Goal: Task Accomplishment & Management: Complete application form

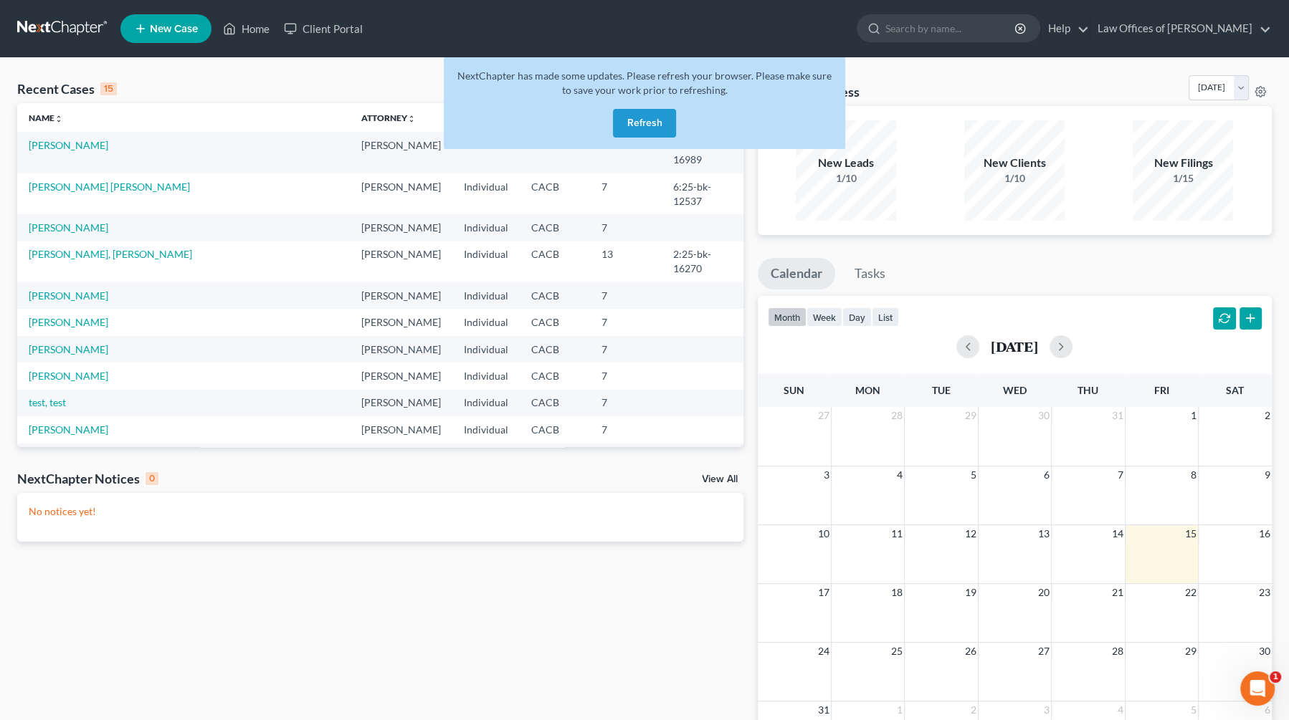
click at [658, 128] on button "Refresh" at bounding box center [644, 123] width 63 height 29
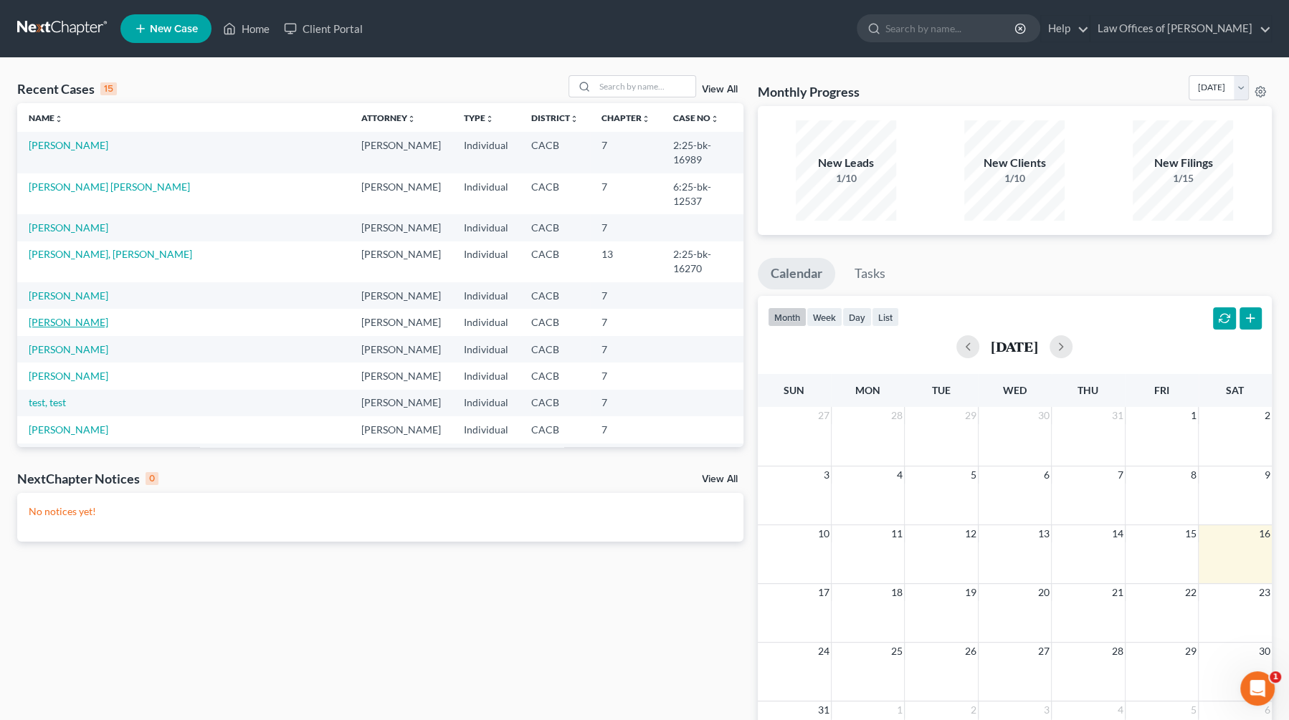
click at [78, 316] on link "[PERSON_NAME]" at bounding box center [69, 322] width 80 height 12
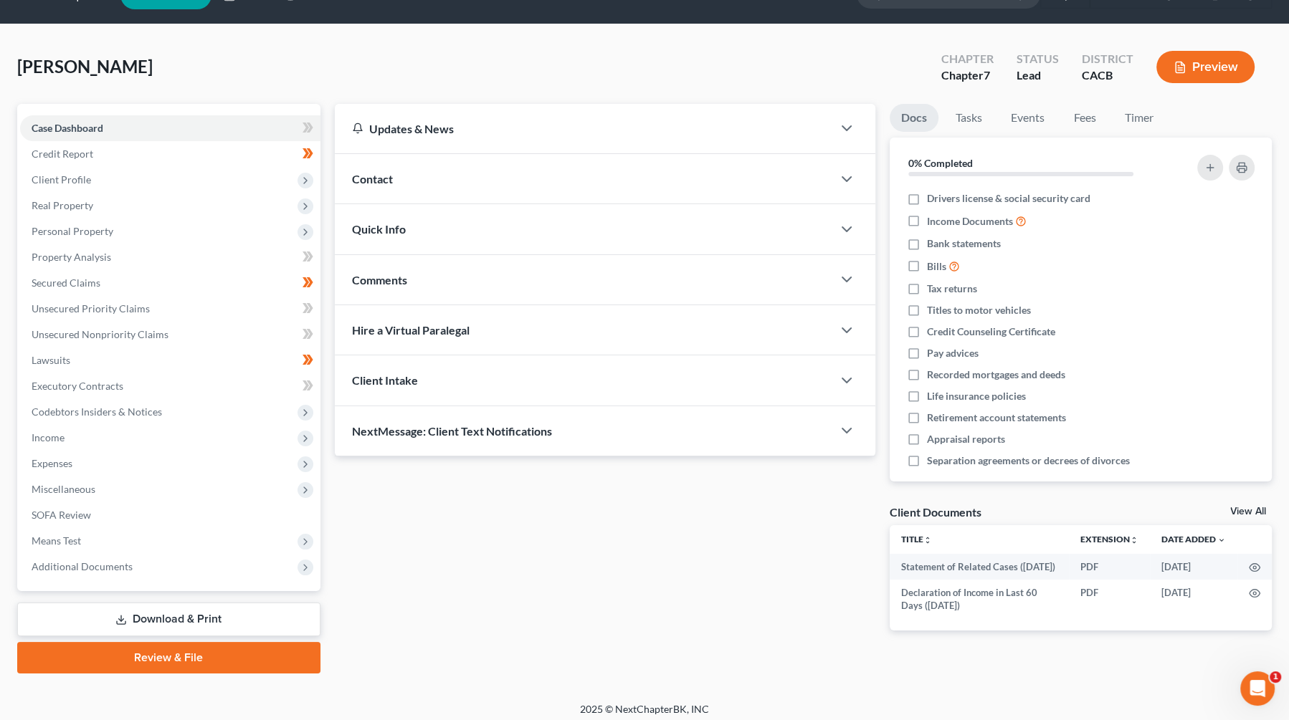
scroll to position [39, 0]
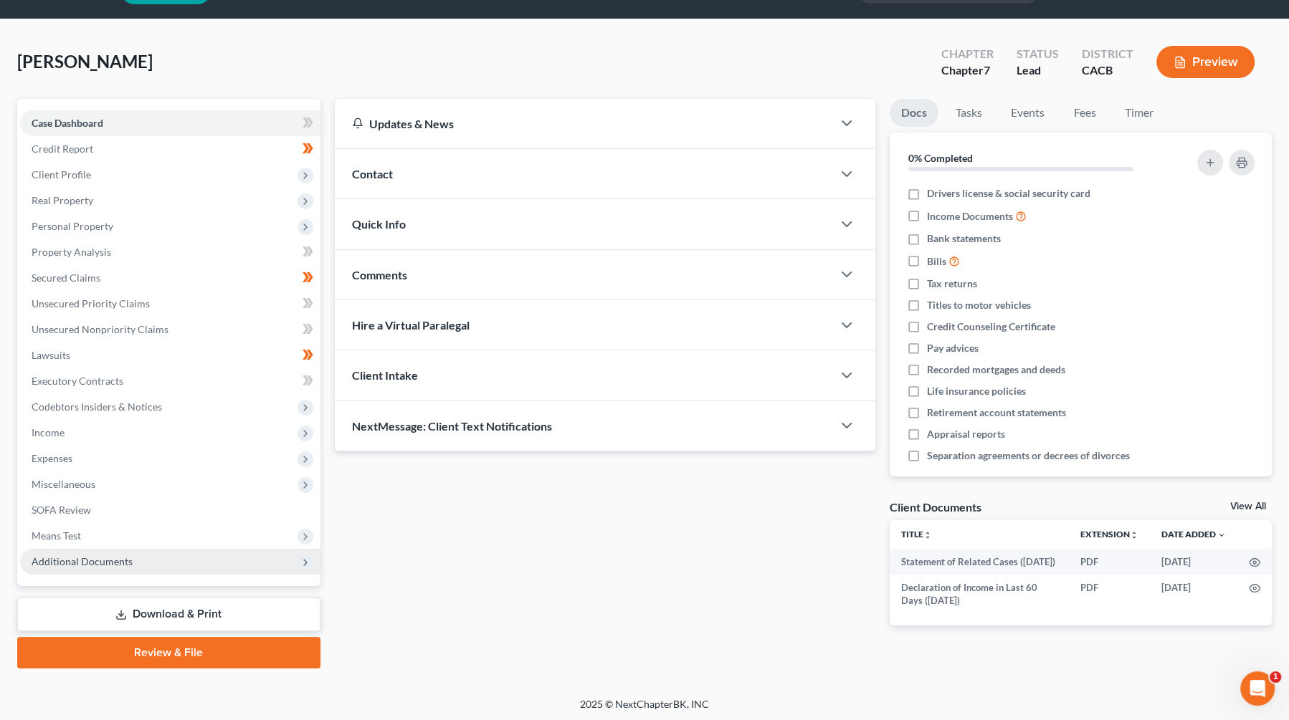
click at [151, 571] on span "Additional Documents" at bounding box center [170, 562] width 300 height 26
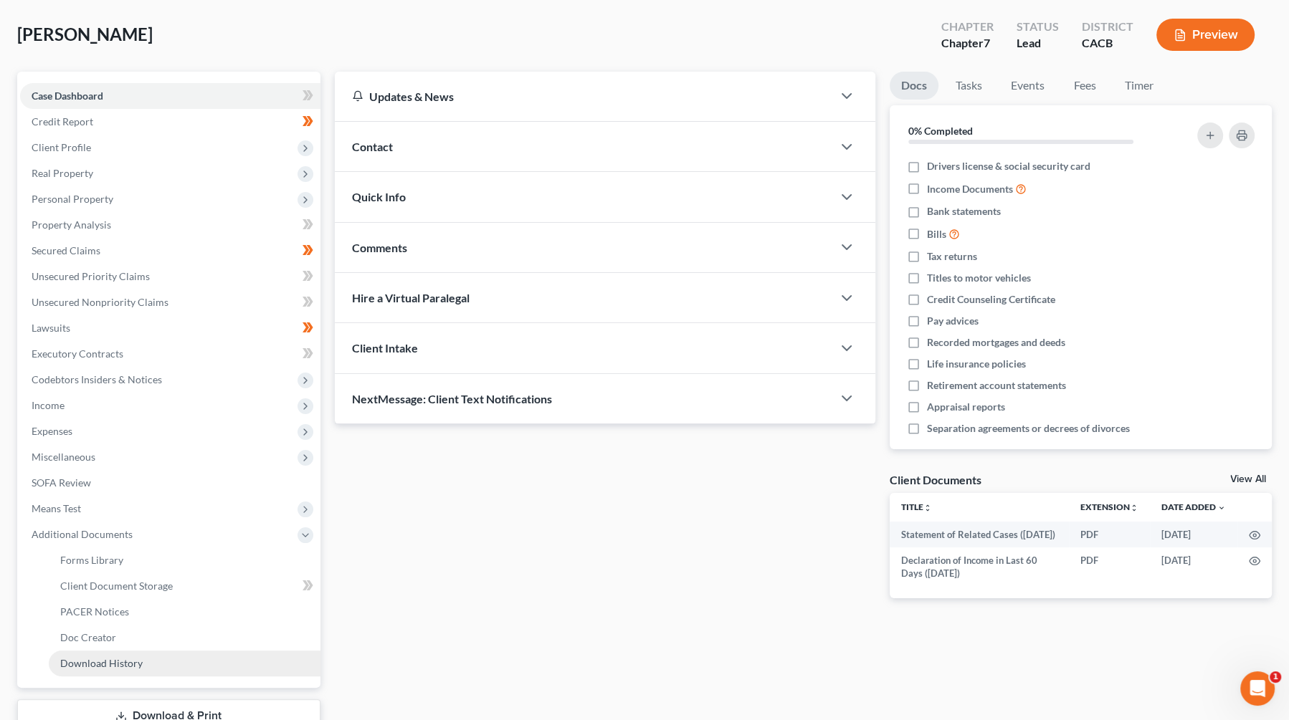
scroll to position [167, 0]
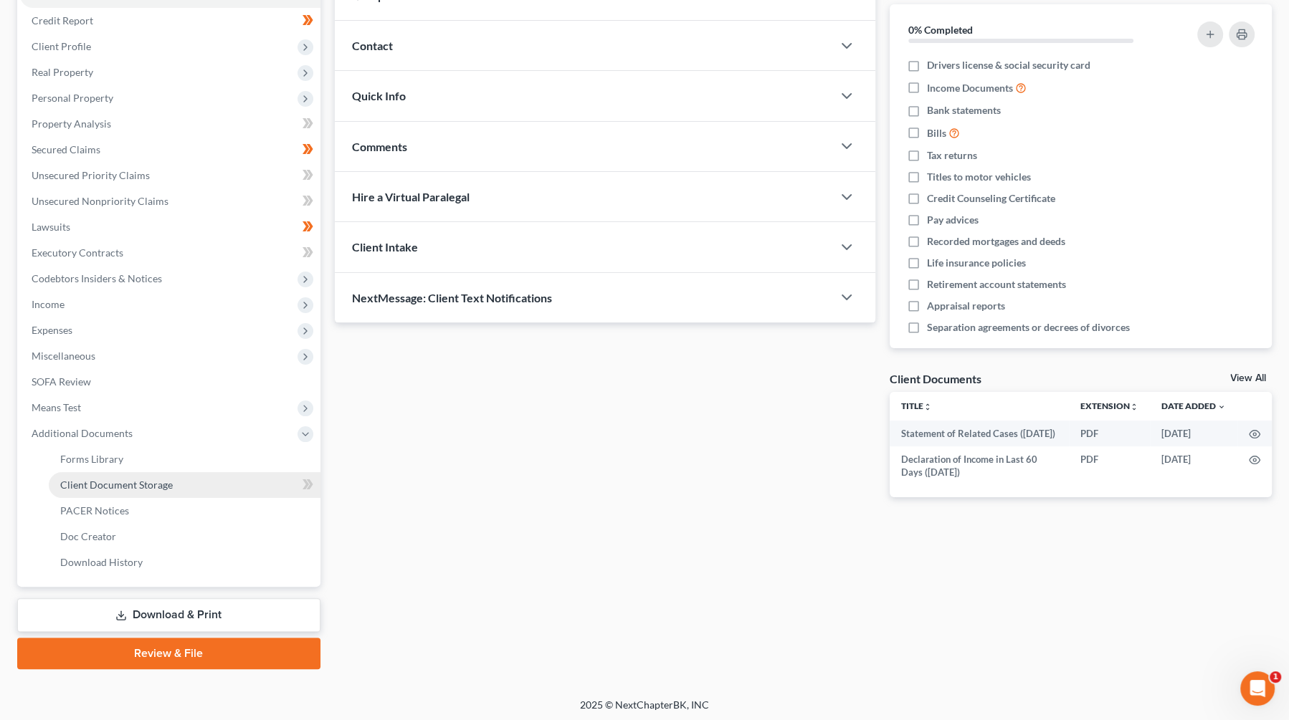
click at [133, 482] on span "Client Document Storage" at bounding box center [116, 485] width 113 height 12
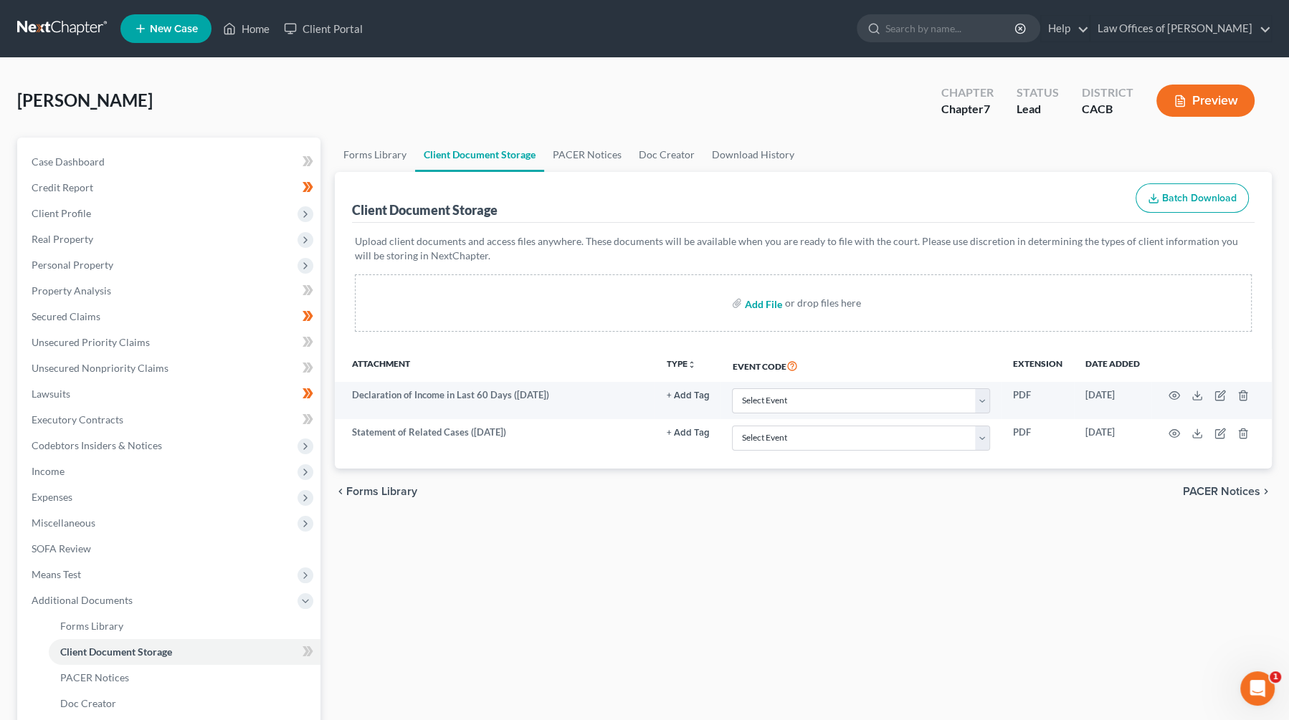
click at [771, 300] on input "file" at bounding box center [762, 303] width 34 height 26
click at [768, 299] on input "file" at bounding box center [762, 303] width 34 height 26
type input "C:\fakepath\SORC.pdf"
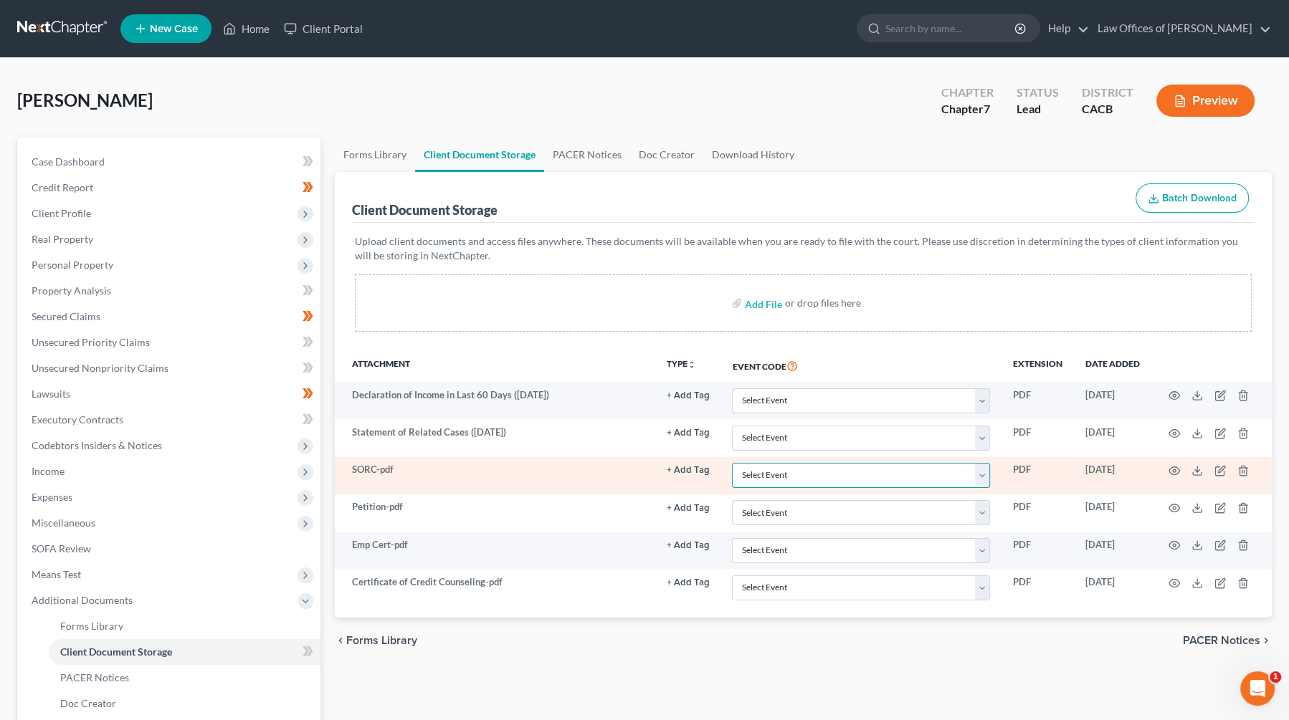
click at [824, 469] on select "Select Event Amended Chapter 11 Plan Amended Chapter 11 Small Business Plan Ame…" at bounding box center [861, 475] width 258 height 25
select select "65"
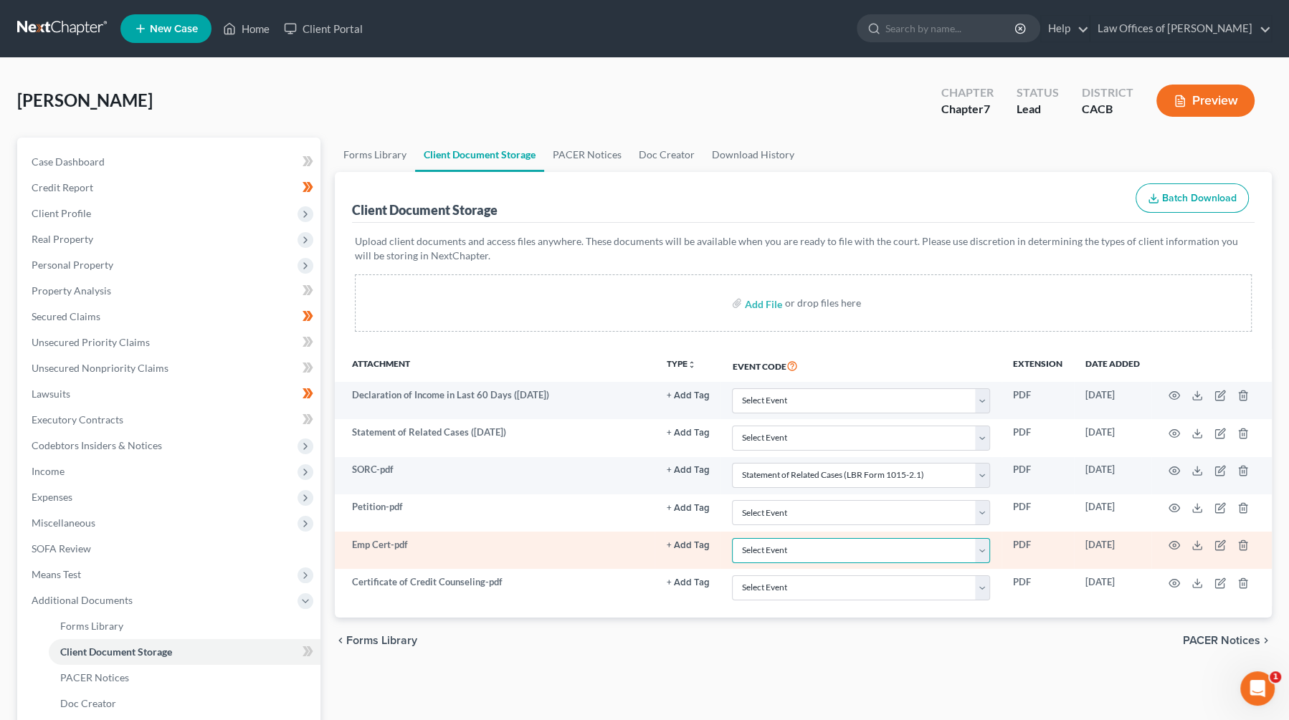
click at [869, 553] on select "Select Event Amended Chapter 11 Plan Amended Chapter 11 Small Business Plan Ame…" at bounding box center [861, 550] width 258 height 25
select select "30"
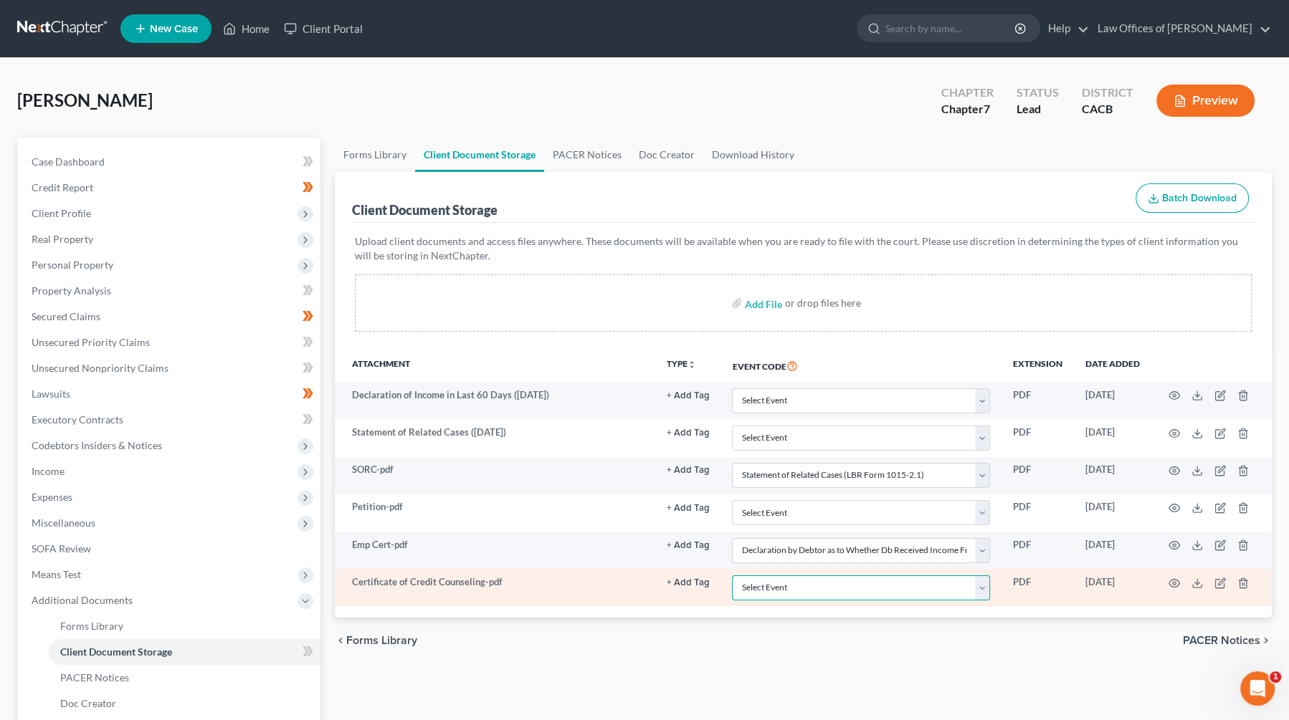
click at [819, 582] on select "Select Event Amended Chapter 11 Plan Amended Chapter 11 Small Business Plan Ame…" at bounding box center [861, 588] width 258 height 25
select select "10"
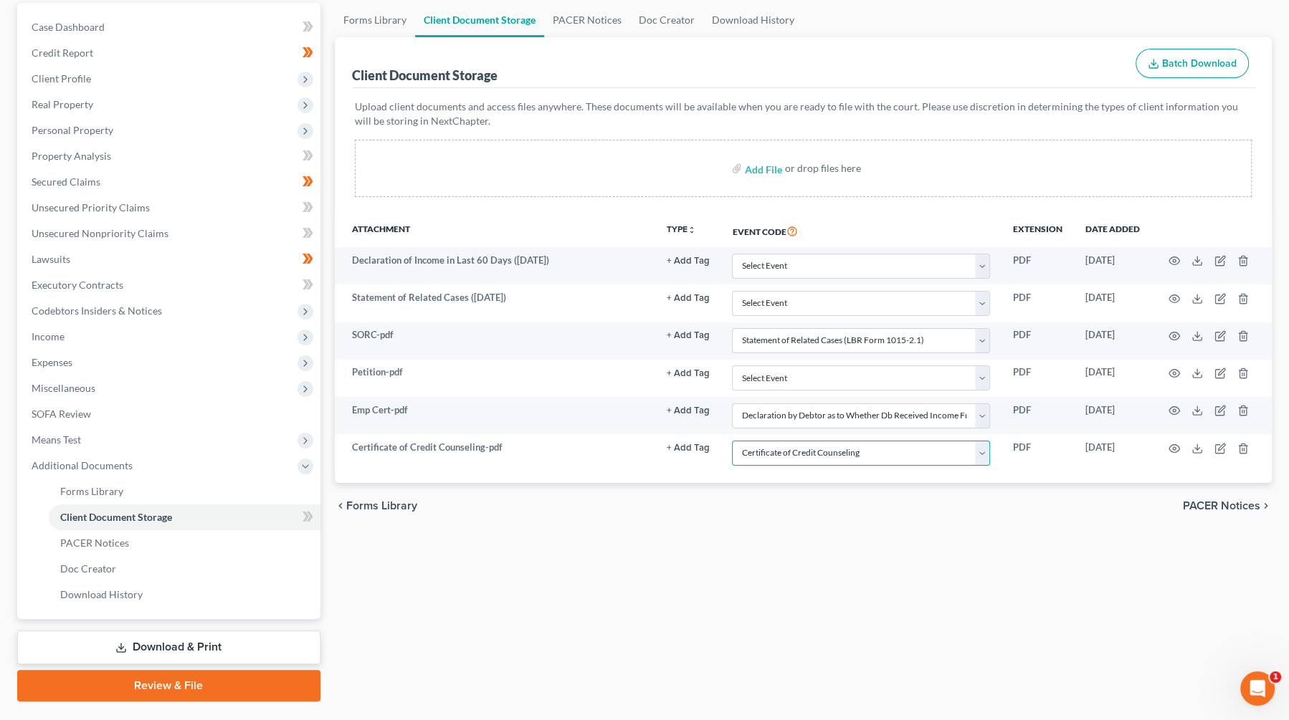
scroll to position [143, 0]
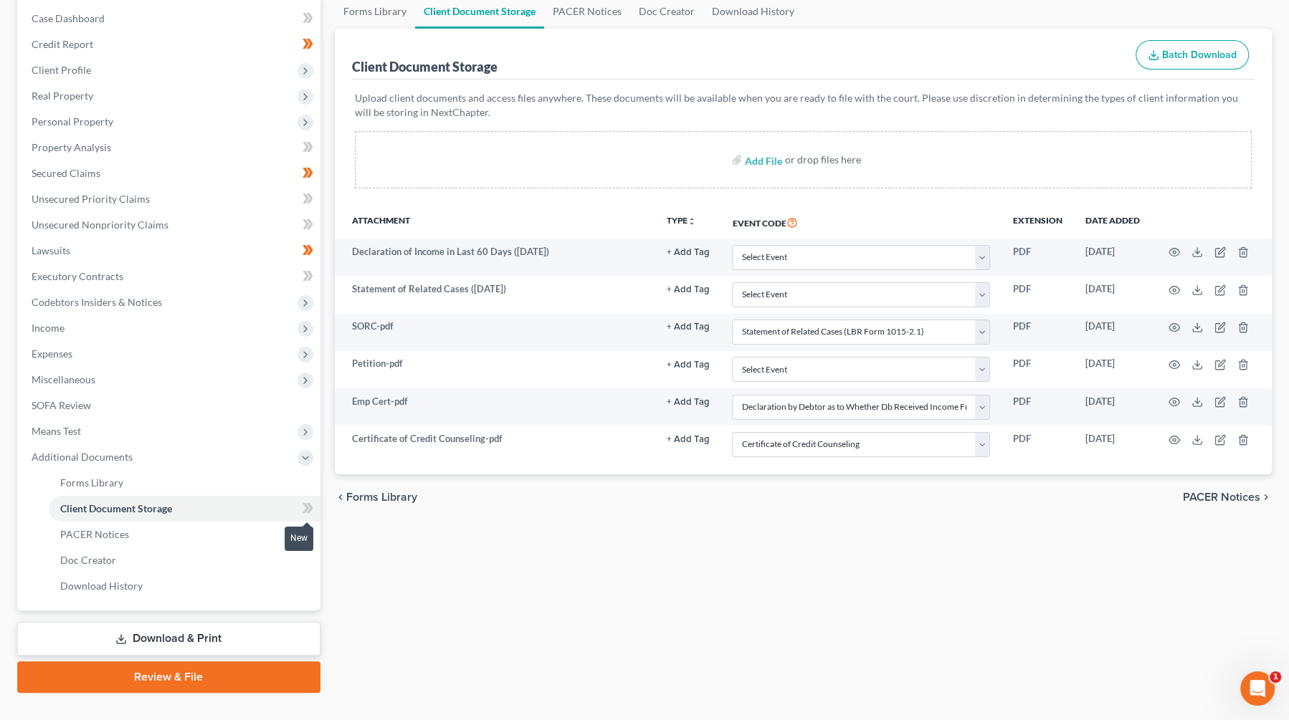
click at [305, 505] on icon at bounding box center [305, 508] width 6 height 10
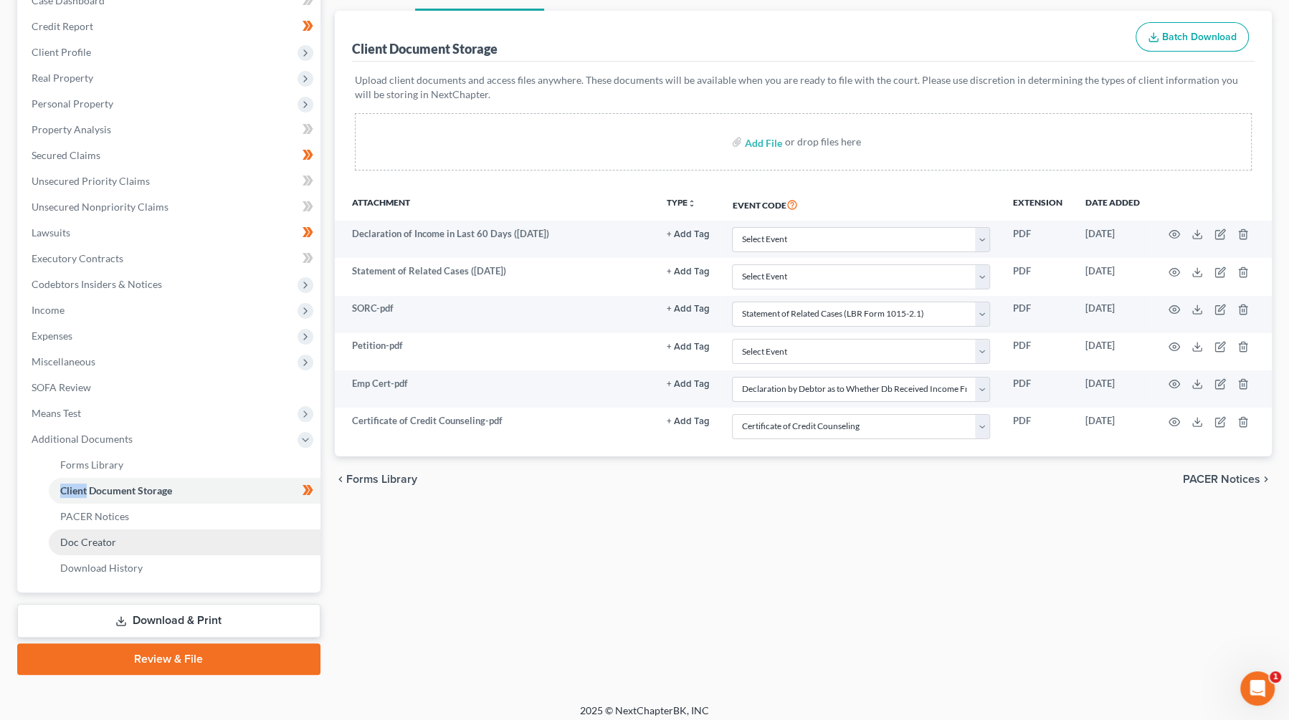
scroll to position [168, 0]
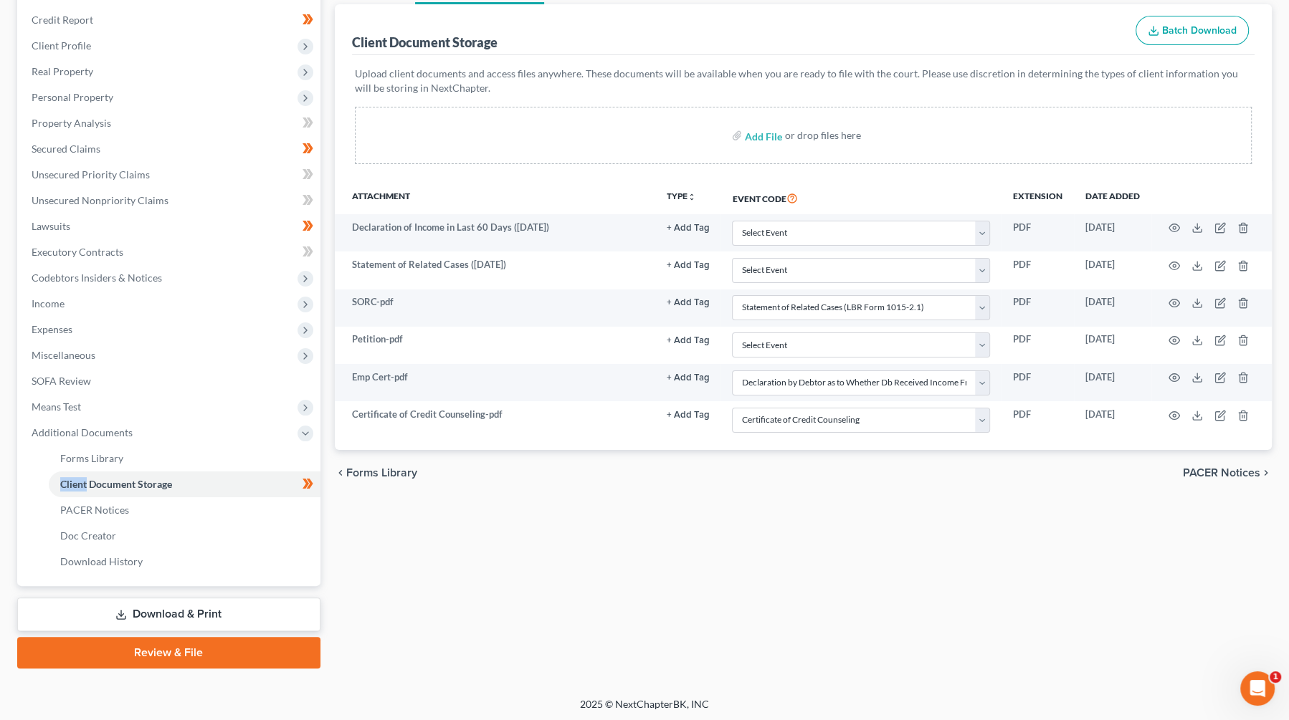
click at [204, 648] on link "Review & File" at bounding box center [168, 653] width 303 height 32
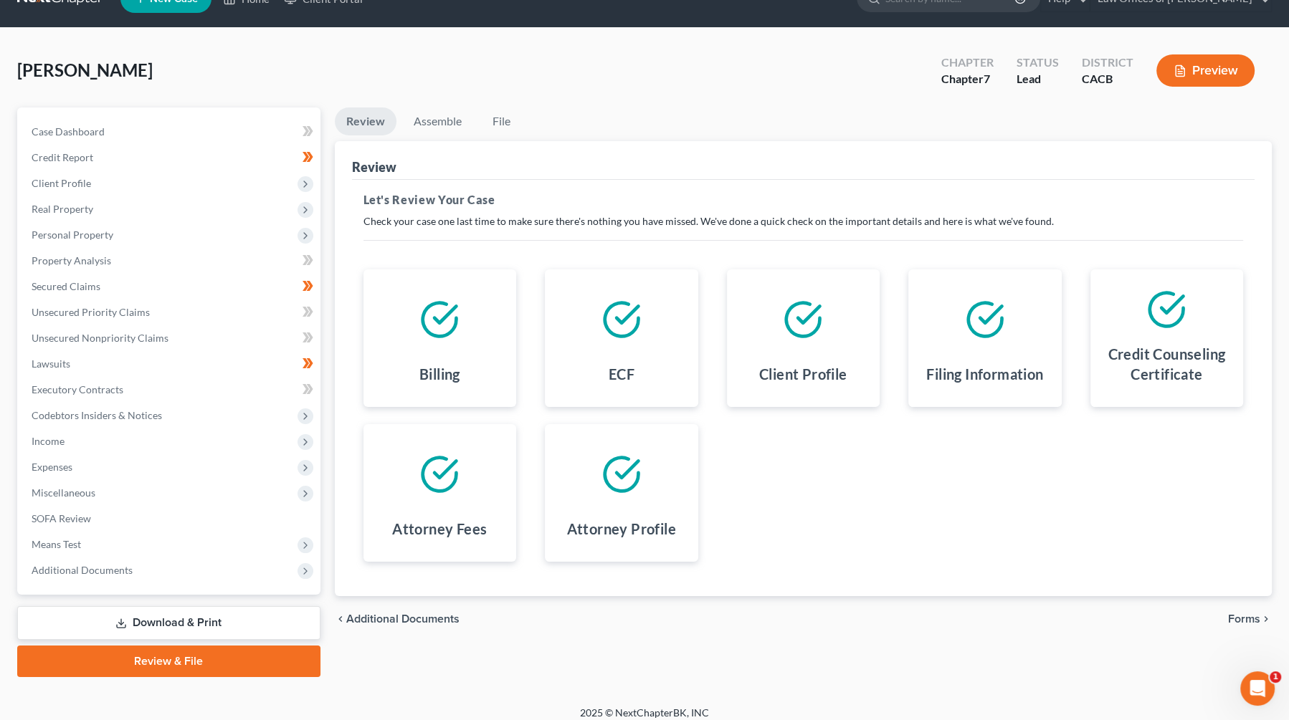
scroll to position [39, 0]
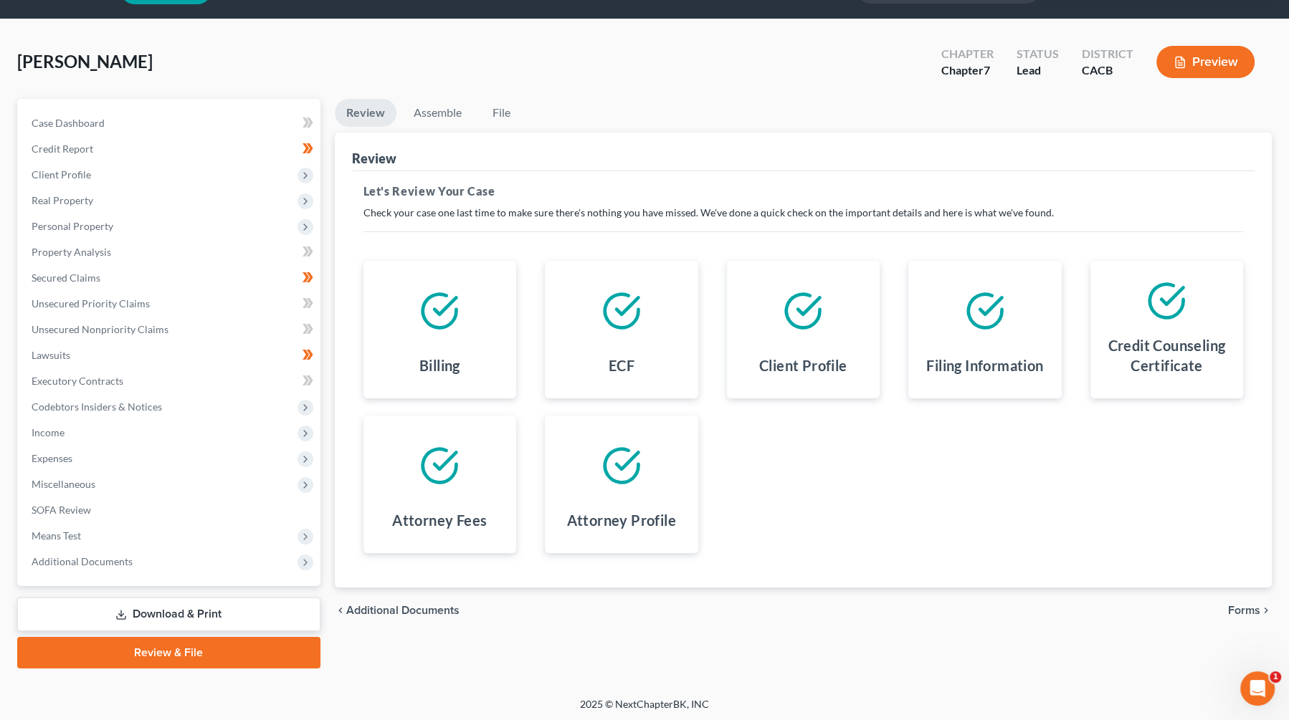
click at [1236, 611] on span "Forms" at bounding box center [1244, 610] width 32 height 11
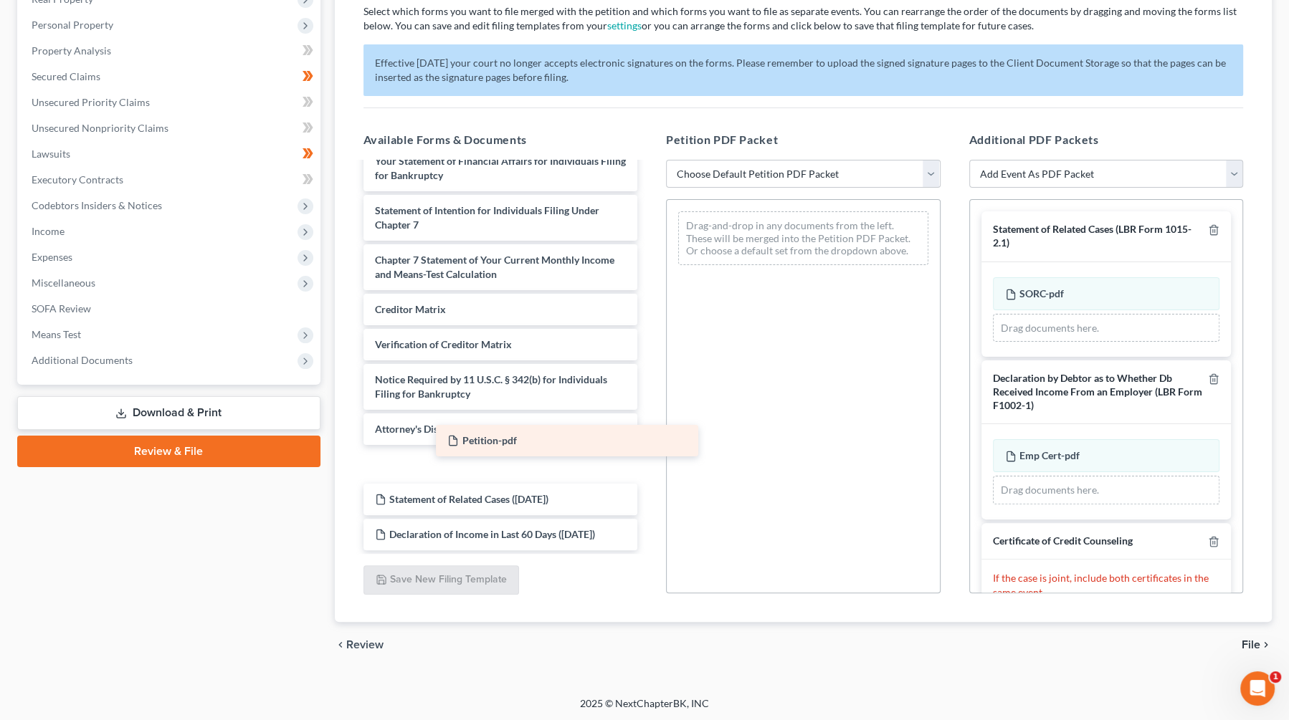
scroll to position [426, 0]
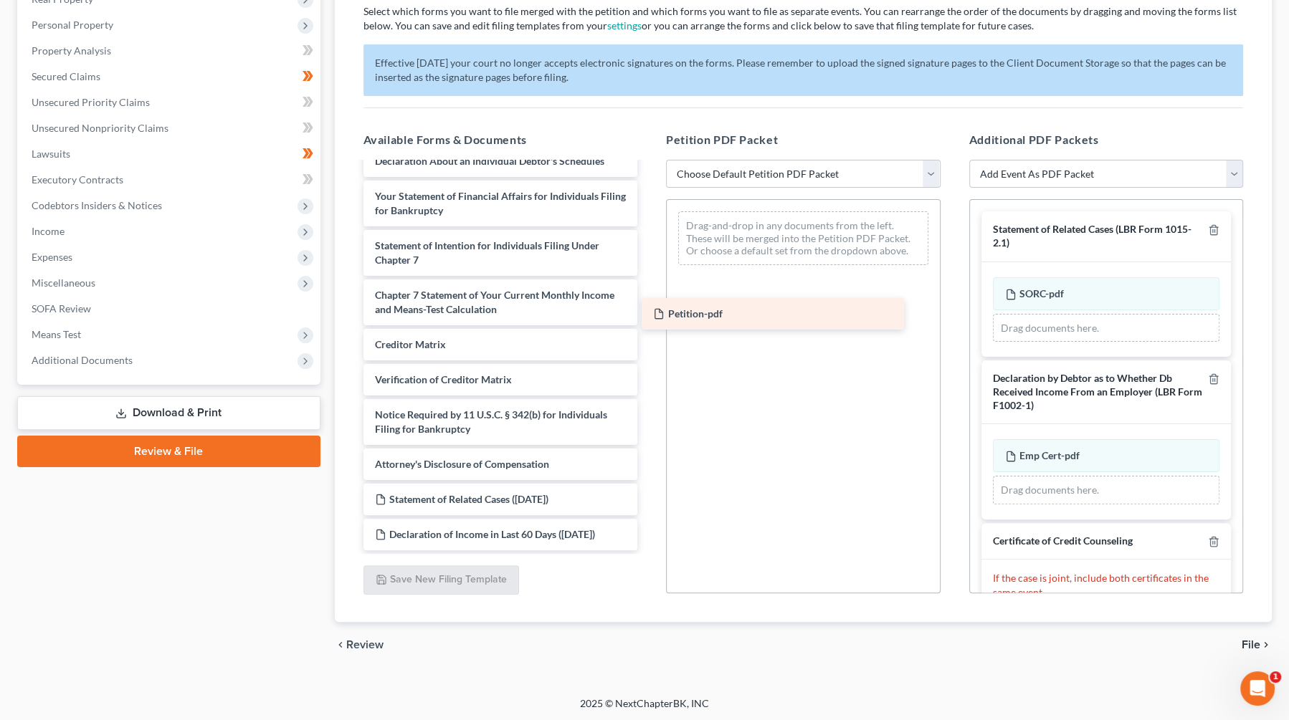
drag, startPoint x: 444, startPoint y: 448, endPoint x: 727, endPoint y: 307, distance: 316.4
click at [649, 307] on div "Petition-pdf Voluntary Petition for Individuals Filing for Bankruptcy Summary o…" at bounding box center [500, 165] width 297 height 771
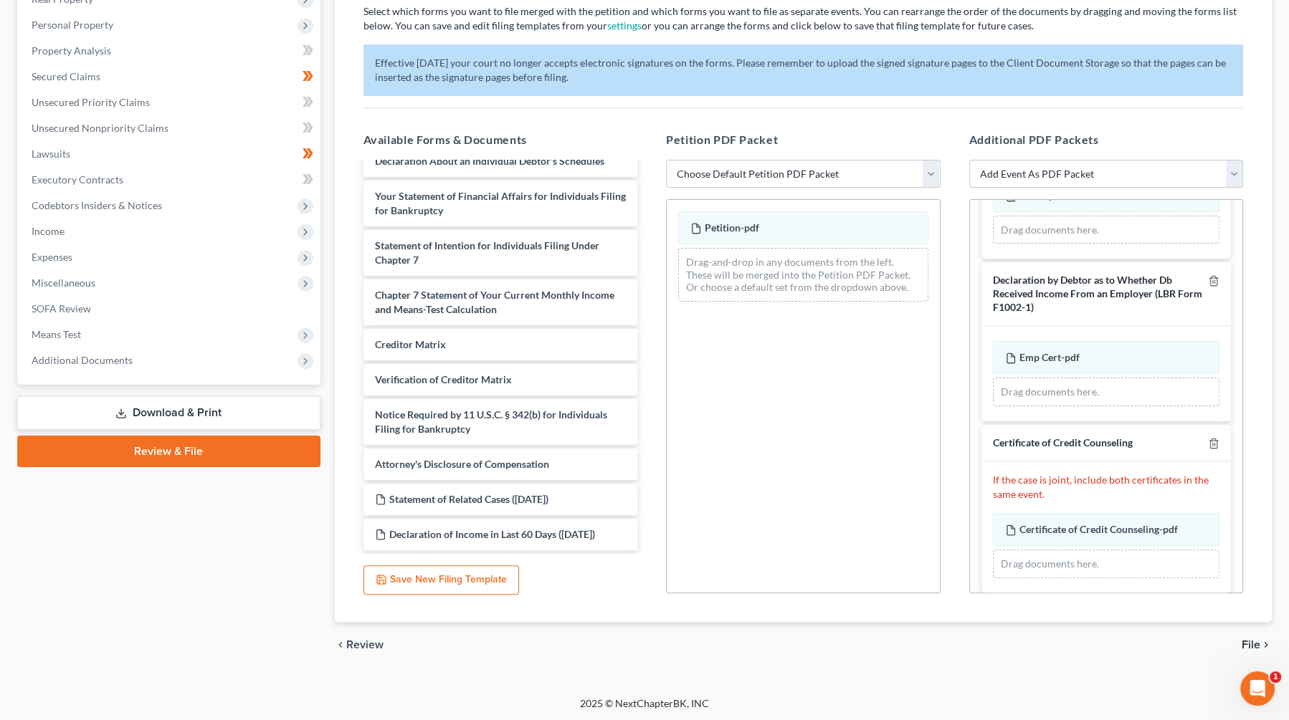
scroll to position [217, 0]
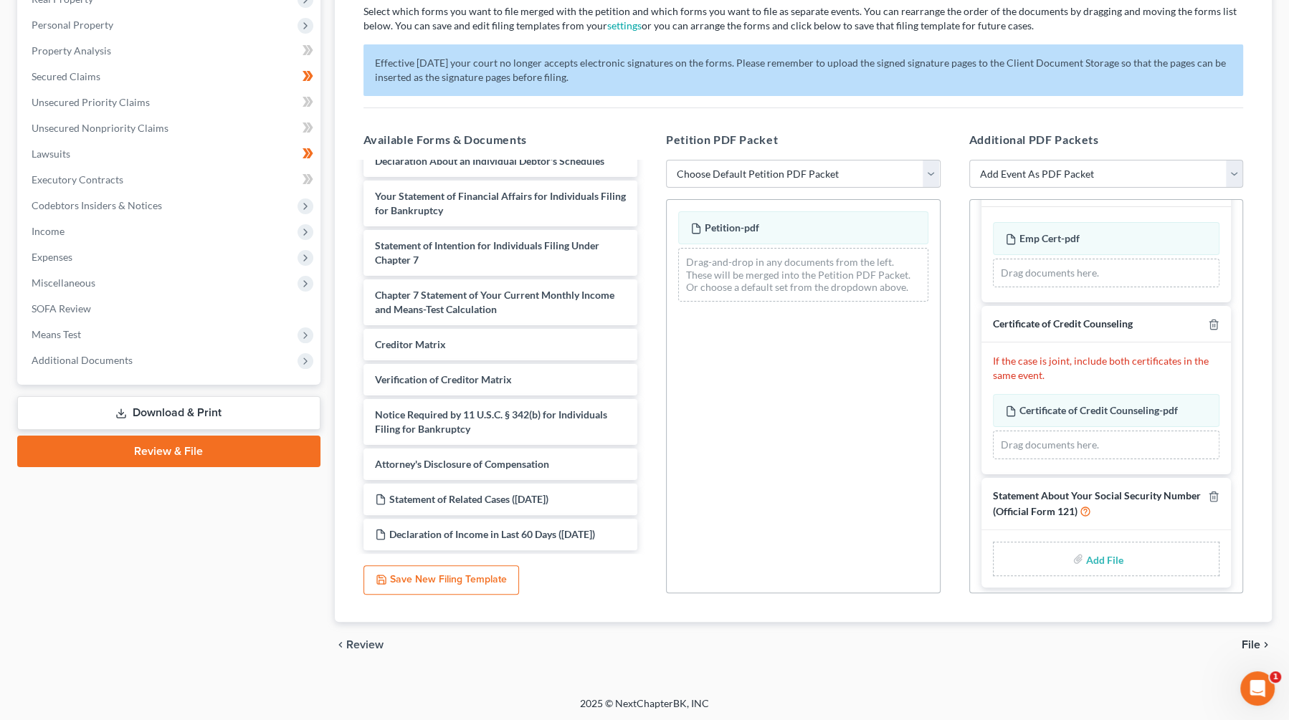
click at [1103, 550] on input "file" at bounding box center [1103, 559] width 34 height 26
type input "C:\fakepath\SSN Statement.pdf"
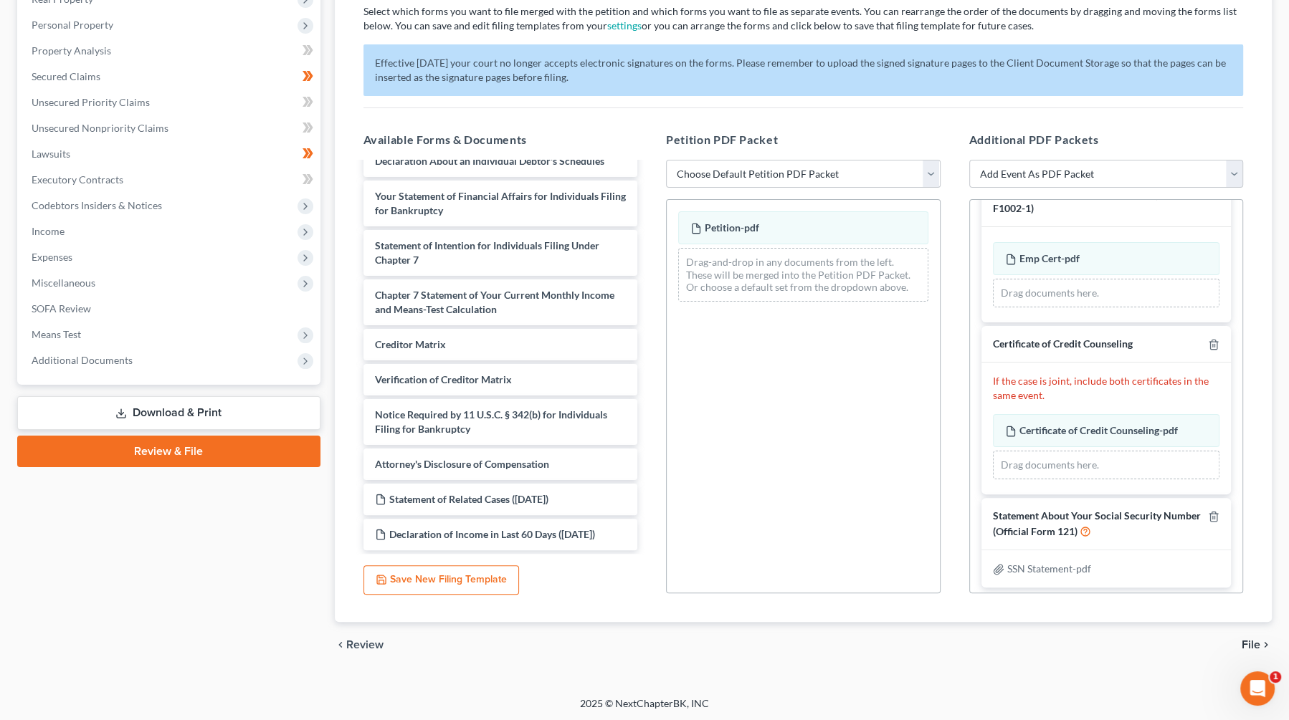
click at [1254, 641] on span "File" at bounding box center [1250, 644] width 19 height 11
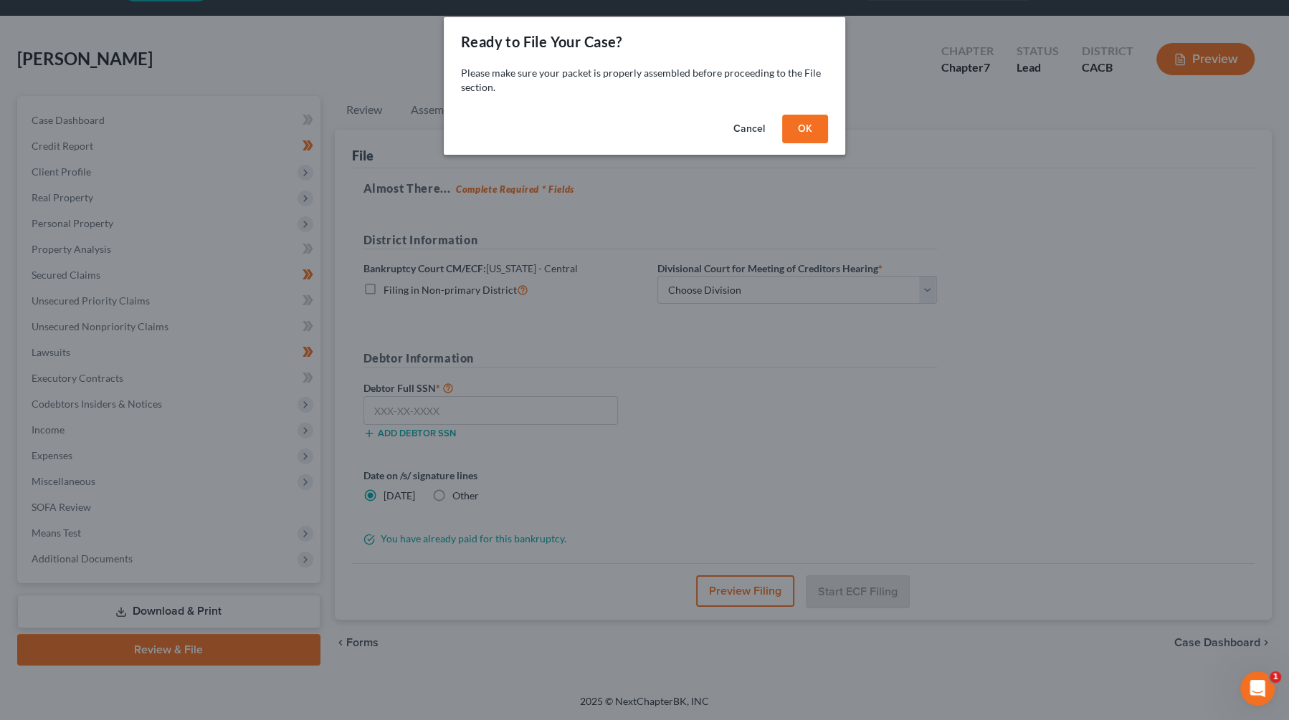
scroll to position [39, 0]
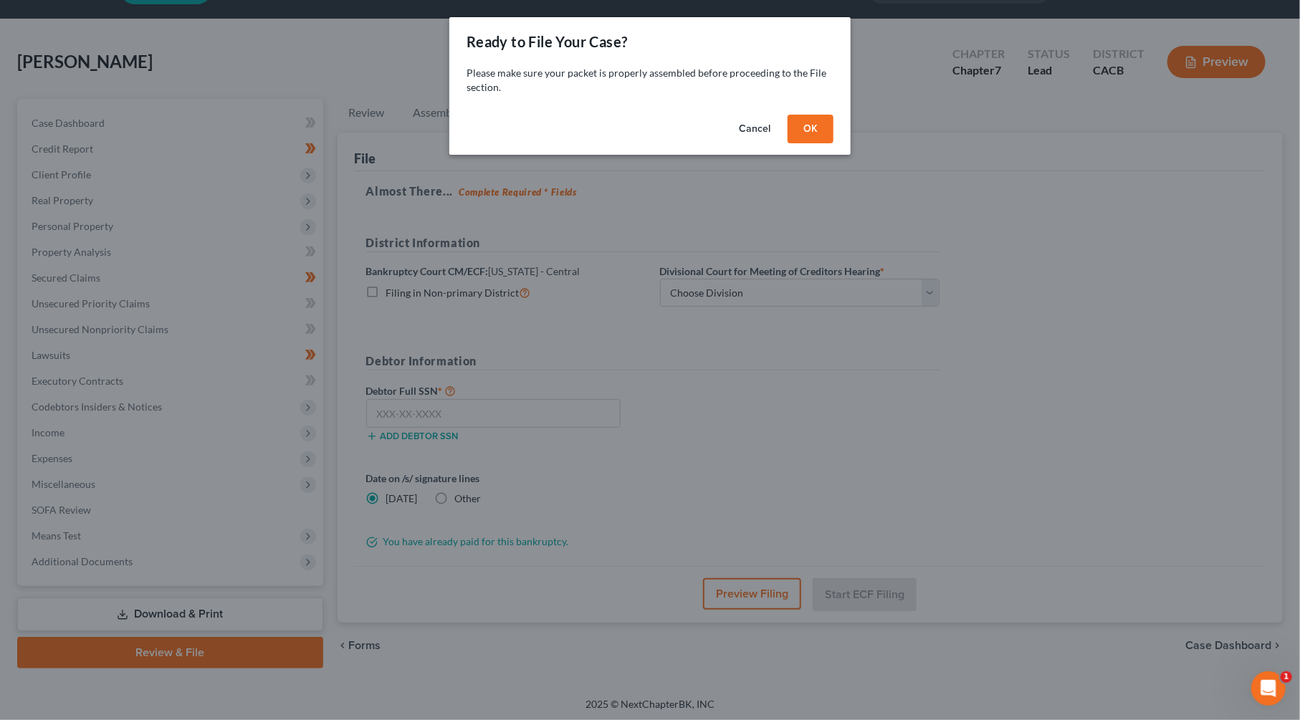
click at [810, 128] on button "OK" at bounding box center [811, 129] width 46 height 29
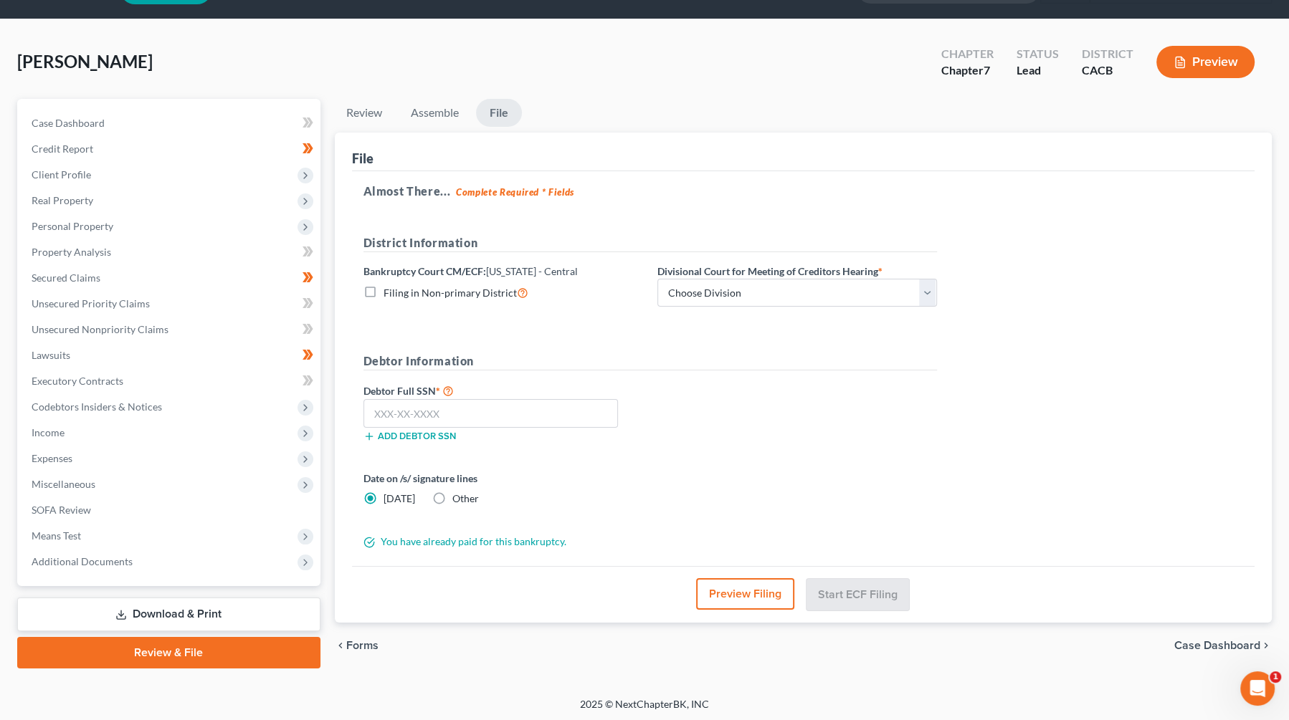
click at [452, 495] on label "Other" at bounding box center [465, 499] width 27 height 14
click at [458, 495] on input "Other" at bounding box center [462, 496] width 9 height 9
radio input "true"
radio input "false"
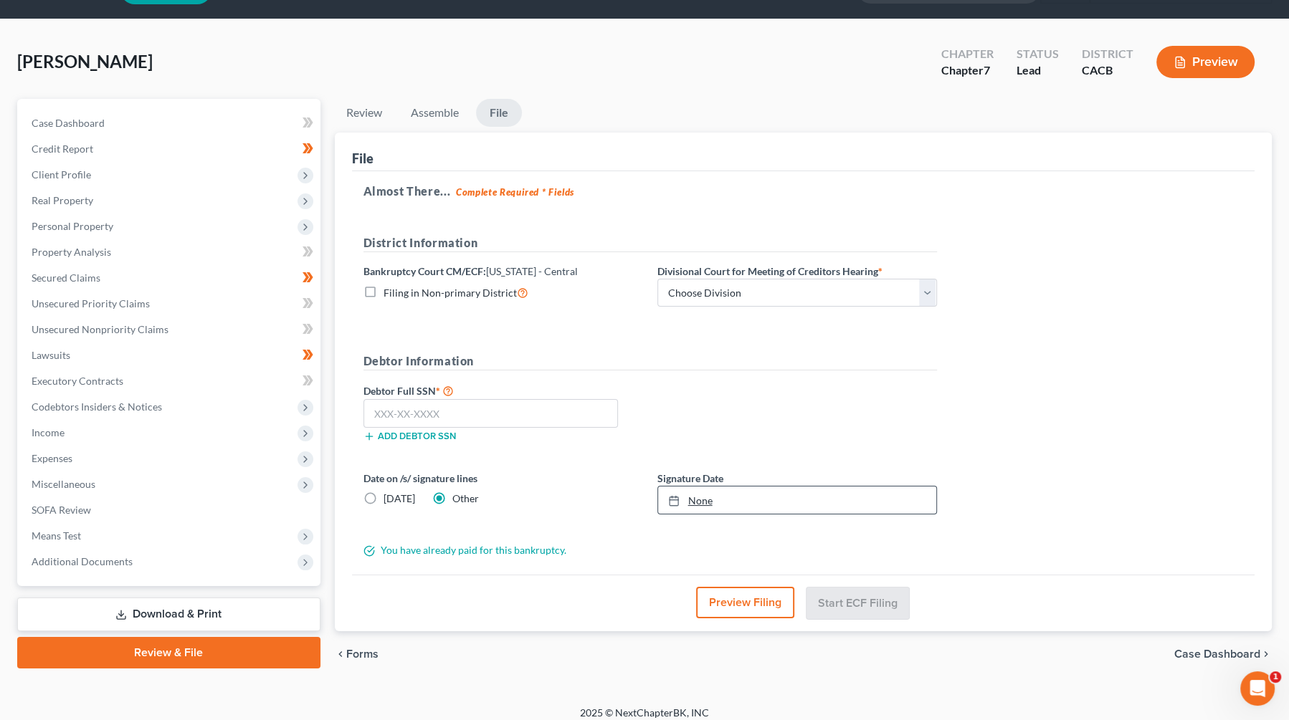
type input "[DATE]"
click at [742, 503] on link "None" at bounding box center [797, 500] width 278 height 27
click at [784, 301] on select "Choose Division [GEOGRAPHIC_DATA][PERSON_NAME] [GEOGRAPHIC_DATA] [GEOGRAPHIC_DA…" at bounding box center [797, 293] width 280 height 29
select select "1"
click at [407, 413] on input "text" at bounding box center [490, 413] width 255 height 29
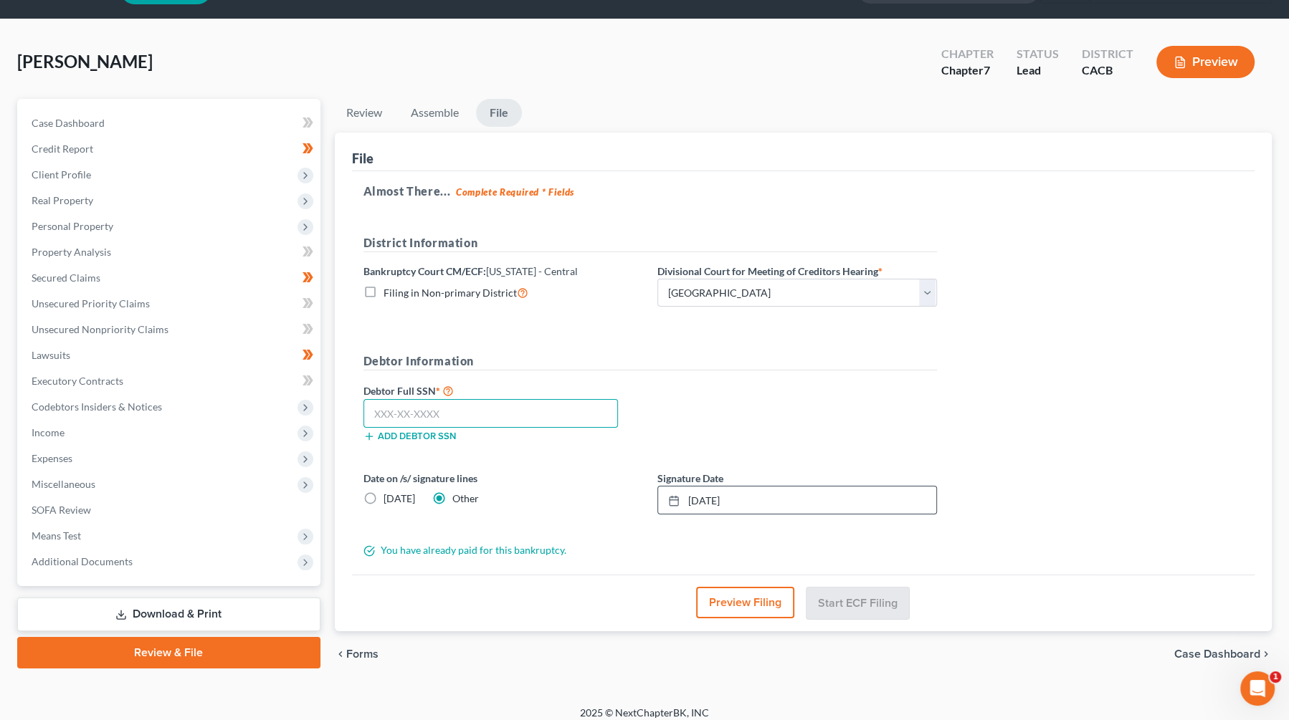
paste input "571-85-8932"
type input "571-85-8932"
click at [862, 601] on button "Start ECF Filing" at bounding box center [857, 603] width 102 height 32
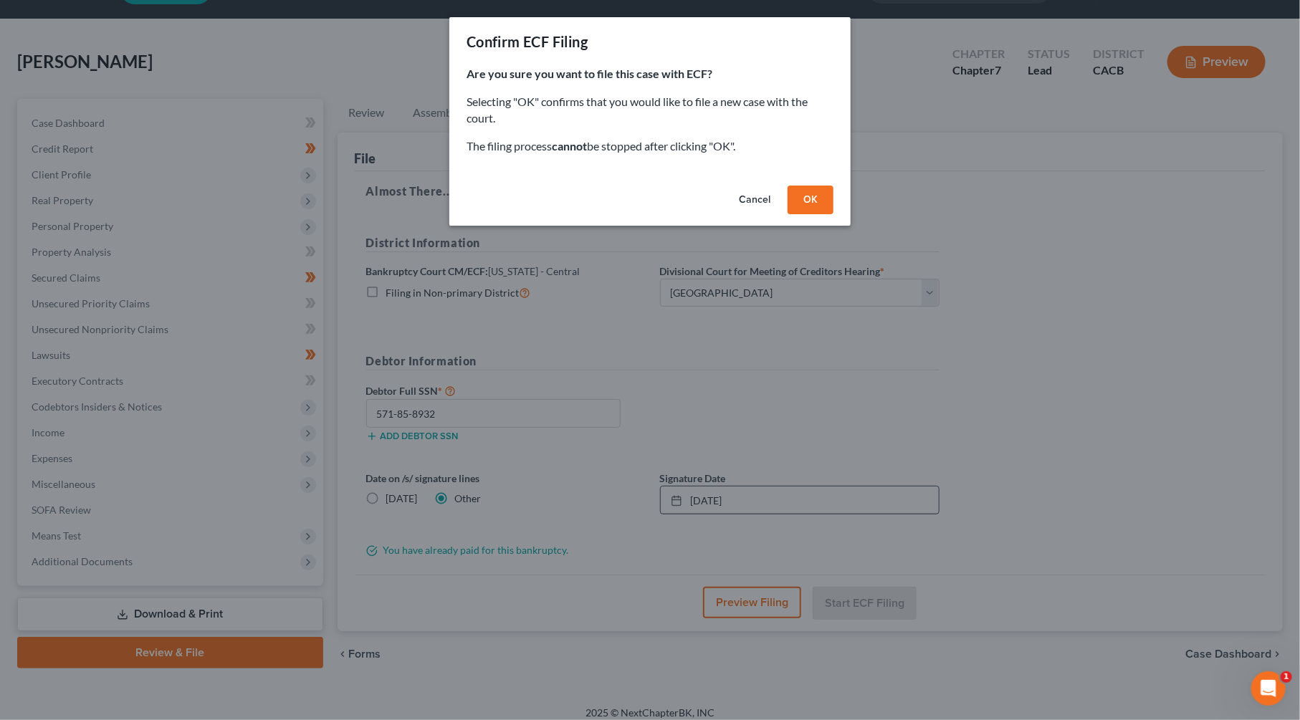
click at [815, 191] on button "OK" at bounding box center [811, 200] width 46 height 29
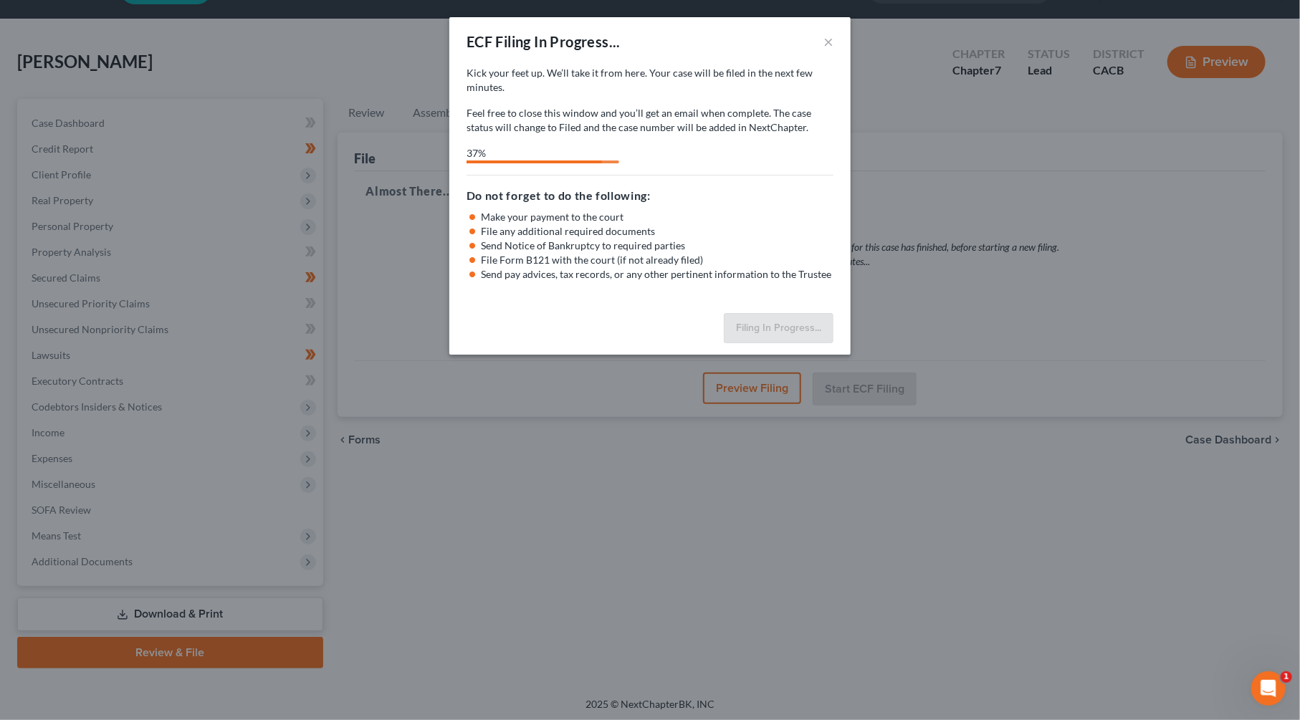
select select "1"
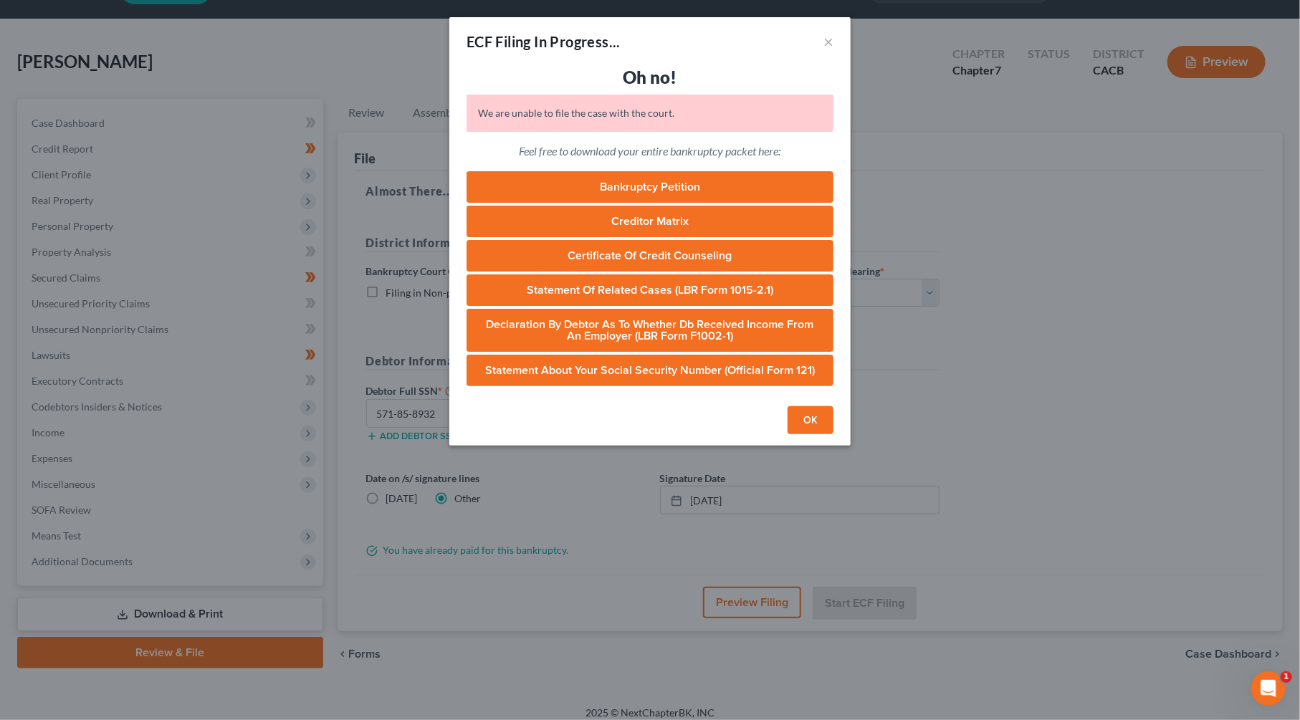
click at [813, 419] on button "OK" at bounding box center [811, 420] width 46 height 29
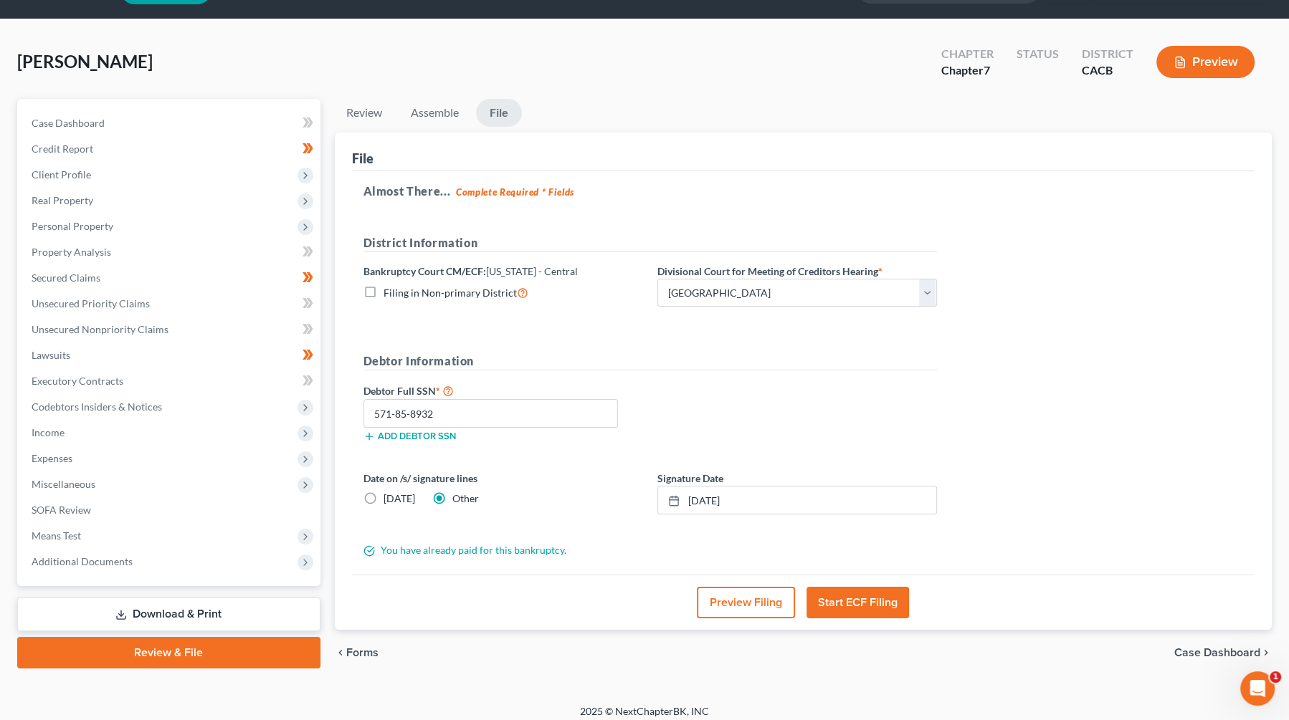
click at [866, 603] on button "Start ECF Filing" at bounding box center [857, 603] width 102 height 32
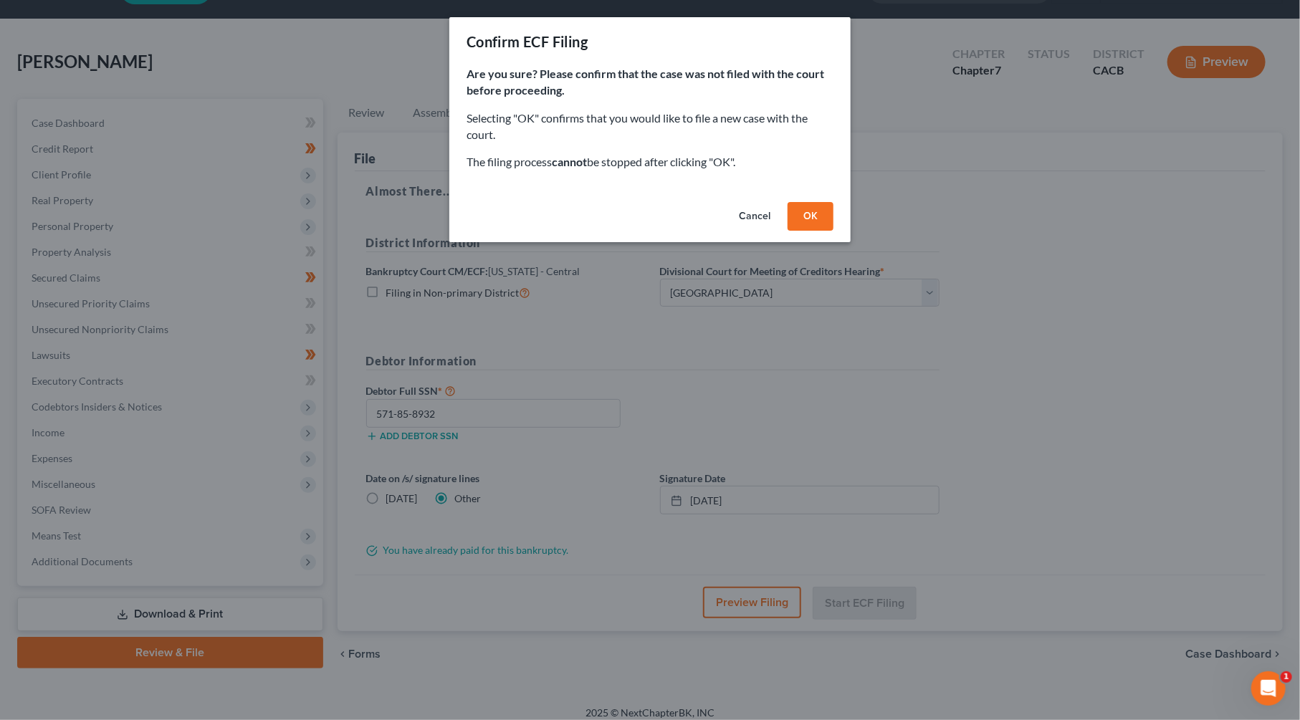
click at [815, 225] on button "OK" at bounding box center [811, 216] width 46 height 29
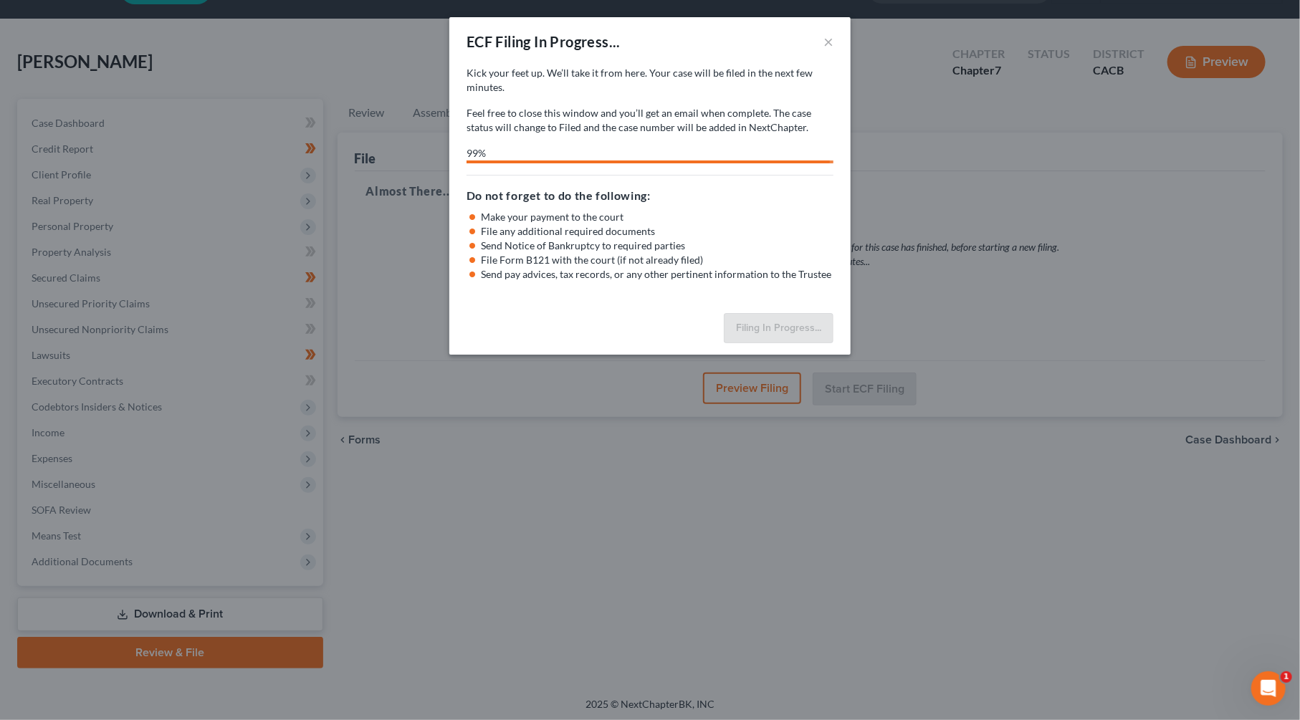
select select "1"
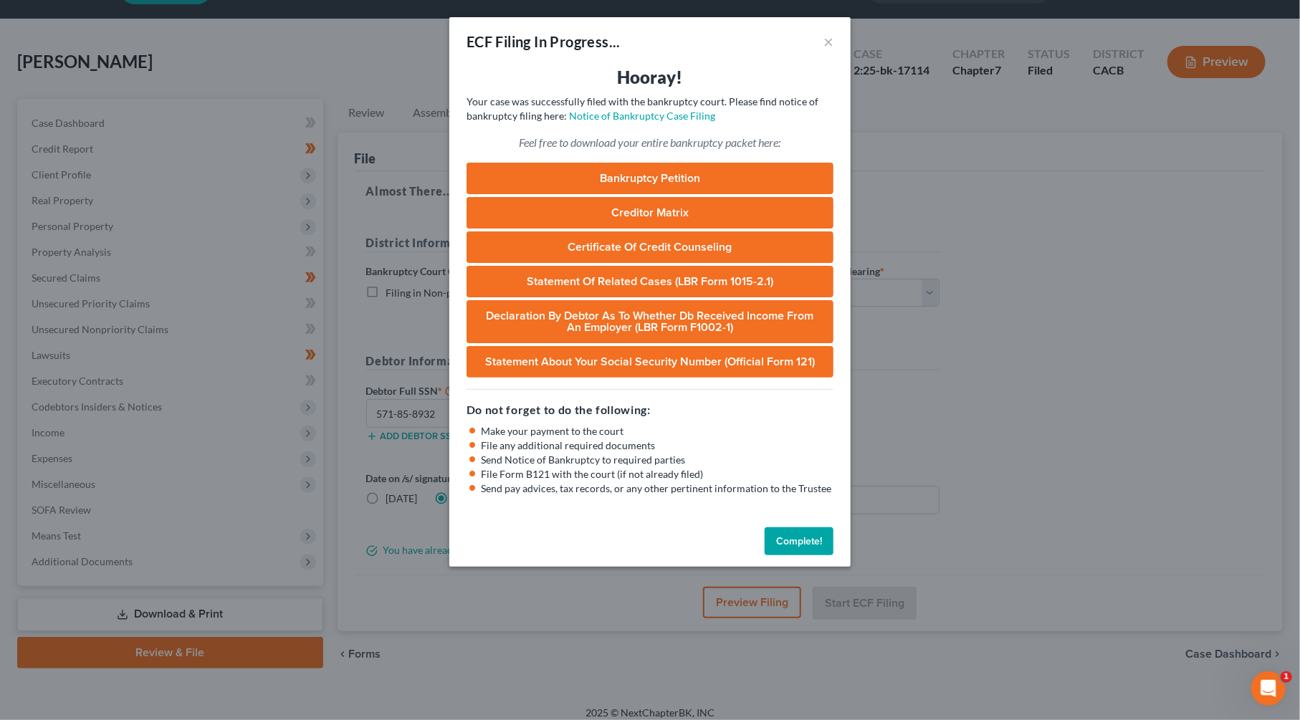
click at [815, 548] on button "Complete!" at bounding box center [799, 542] width 69 height 29
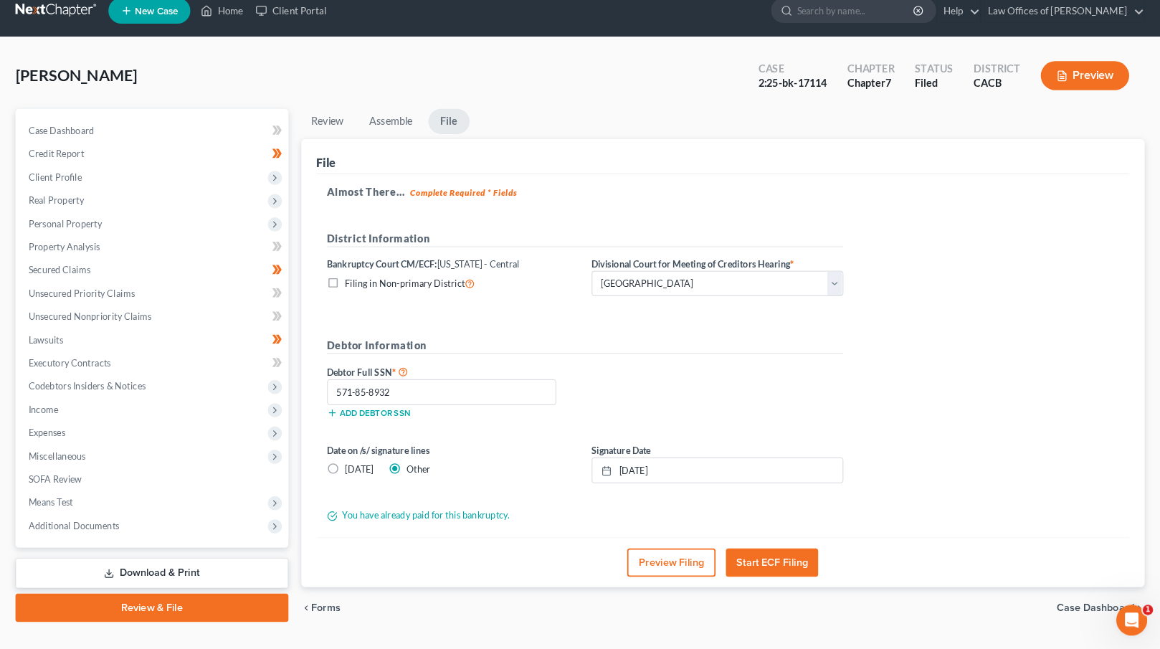
scroll to position [0, 0]
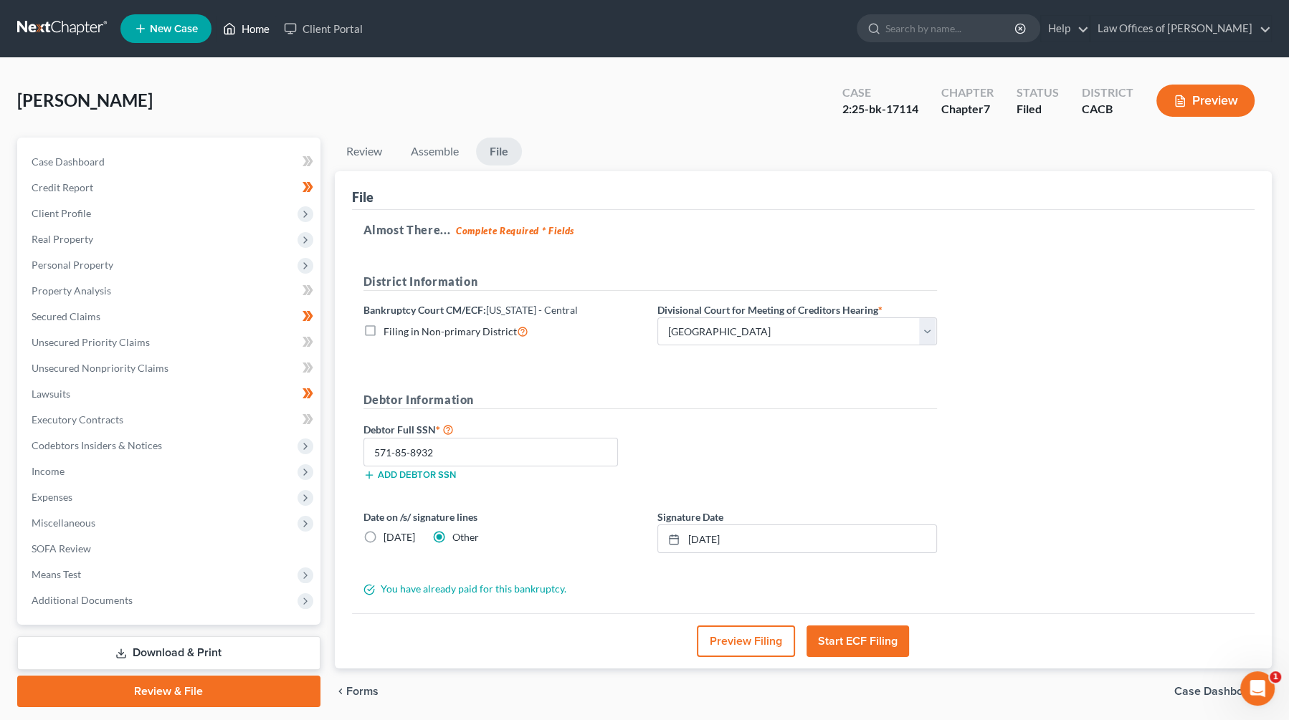
click at [249, 37] on link "Home" at bounding box center [246, 29] width 61 height 26
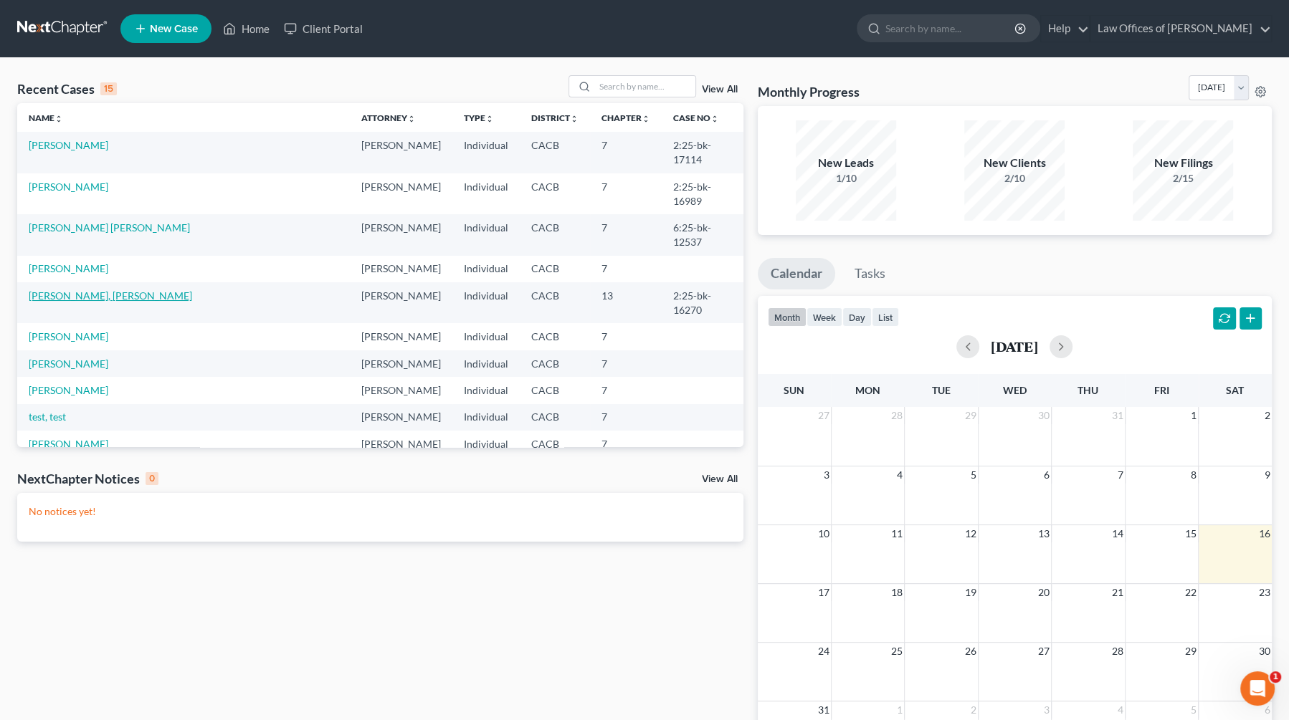
click at [108, 290] on link "[PERSON_NAME], [PERSON_NAME]" at bounding box center [110, 296] width 163 height 12
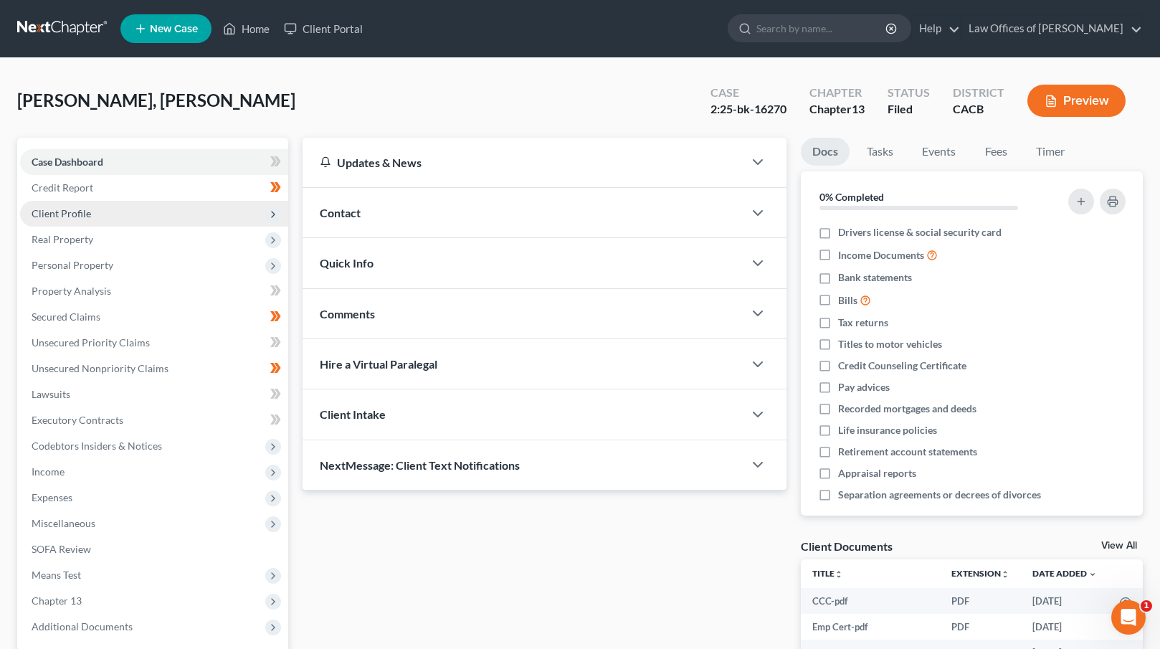
click at [113, 216] on span "Client Profile" at bounding box center [154, 214] width 268 height 26
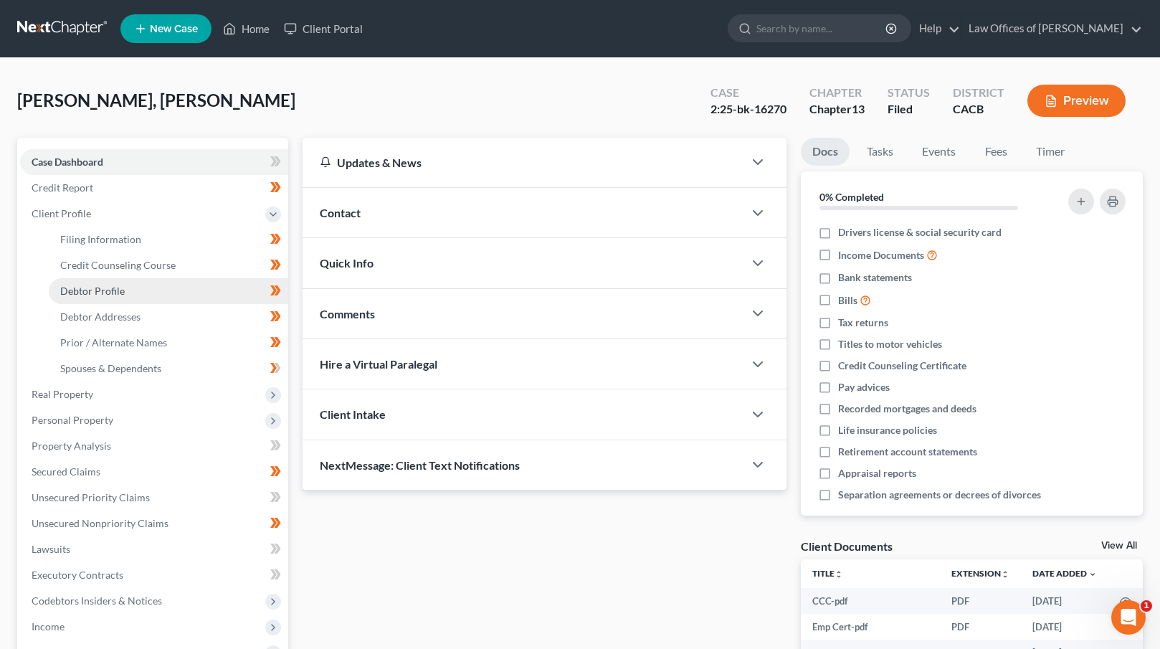
click at [120, 285] on span "Debtor Profile" at bounding box center [92, 291] width 65 height 12
select select "0"
select select "4"
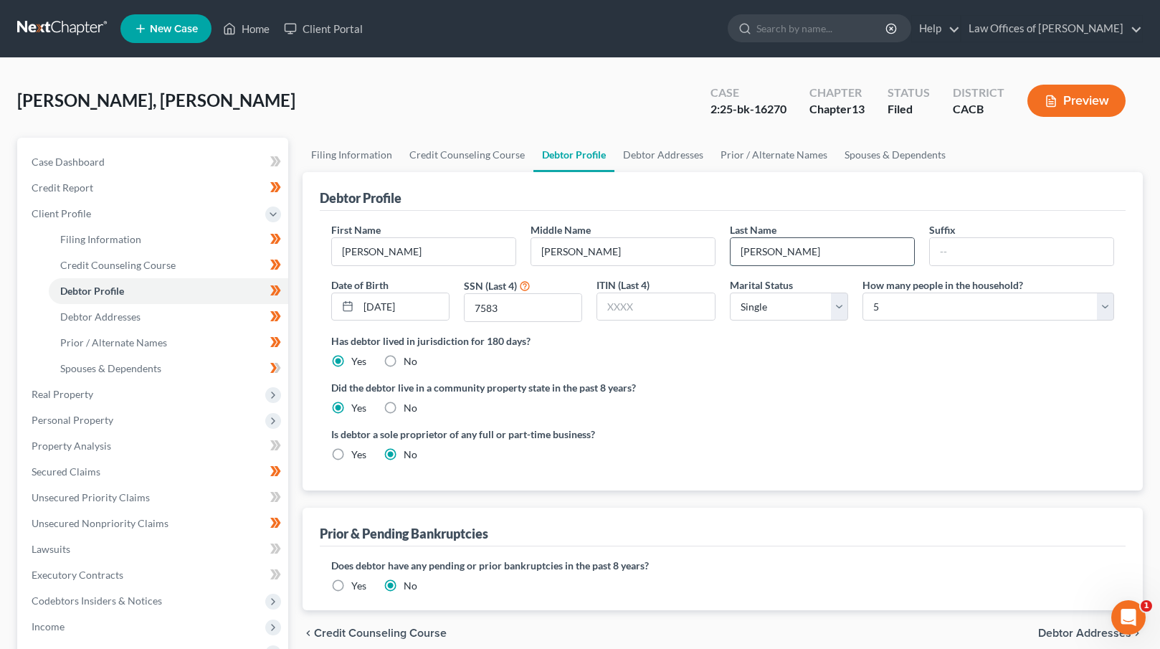
drag, startPoint x: 736, startPoint y: 251, endPoint x: 819, endPoint y: 247, distance: 82.5
click at [819, 247] on input "[PERSON_NAME]" at bounding box center [821, 251] width 183 height 27
